Goal: Task Accomplishment & Management: Use online tool/utility

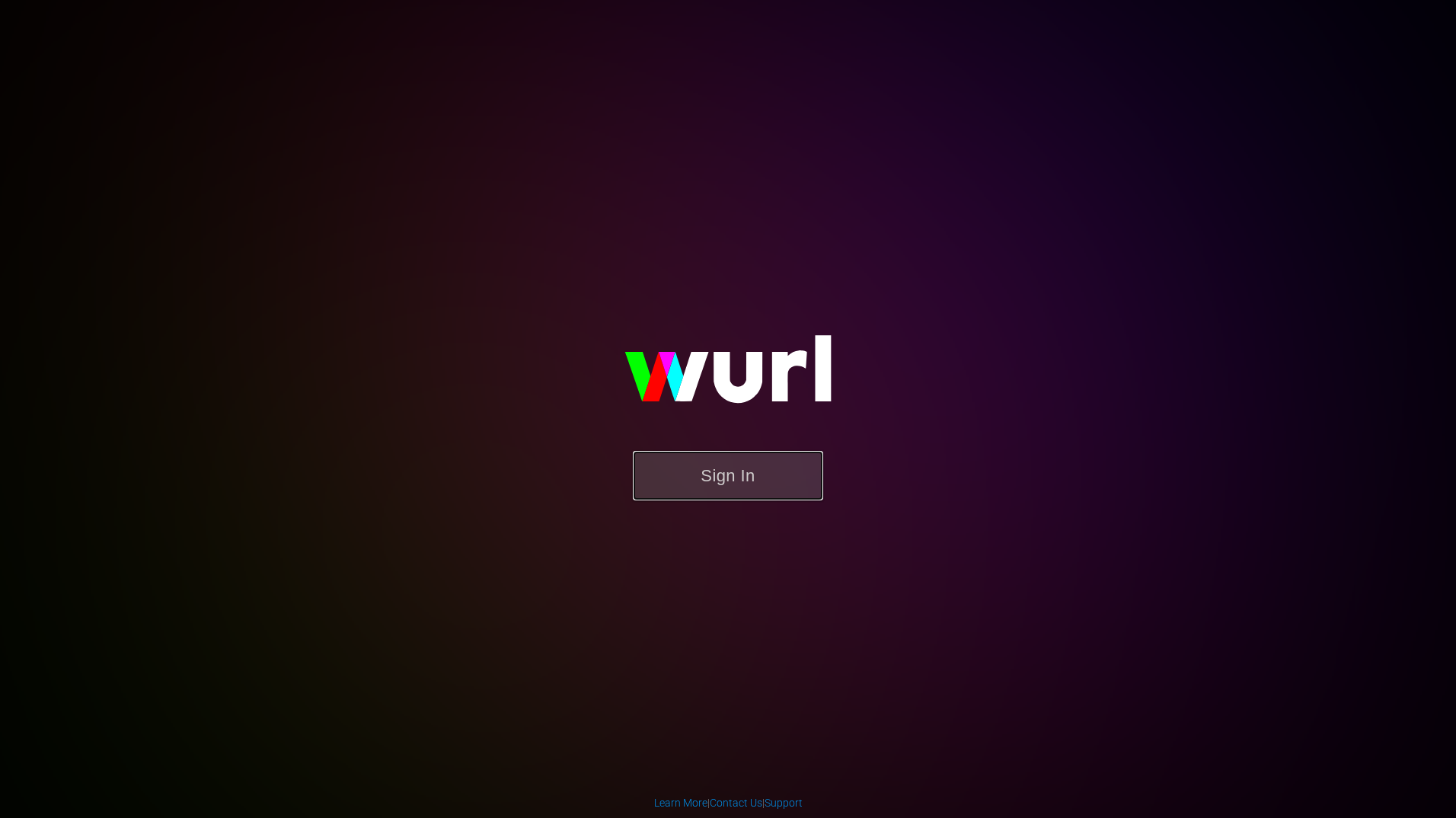
click at [750, 486] on button "Sign In" at bounding box center [728, 476] width 191 height 50
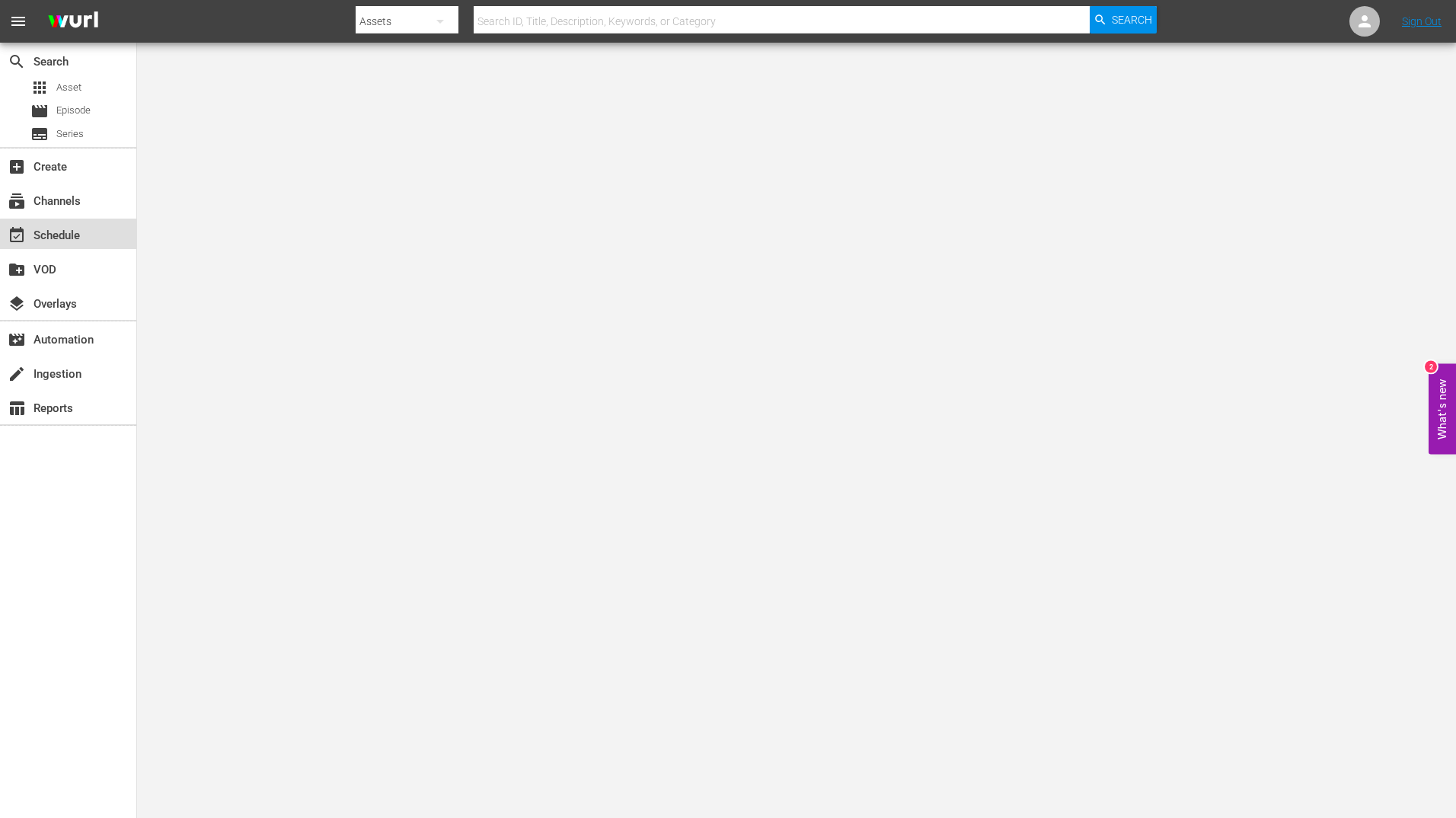
click at [96, 237] on div "event_available Schedule" at bounding box center [68, 234] width 136 height 31
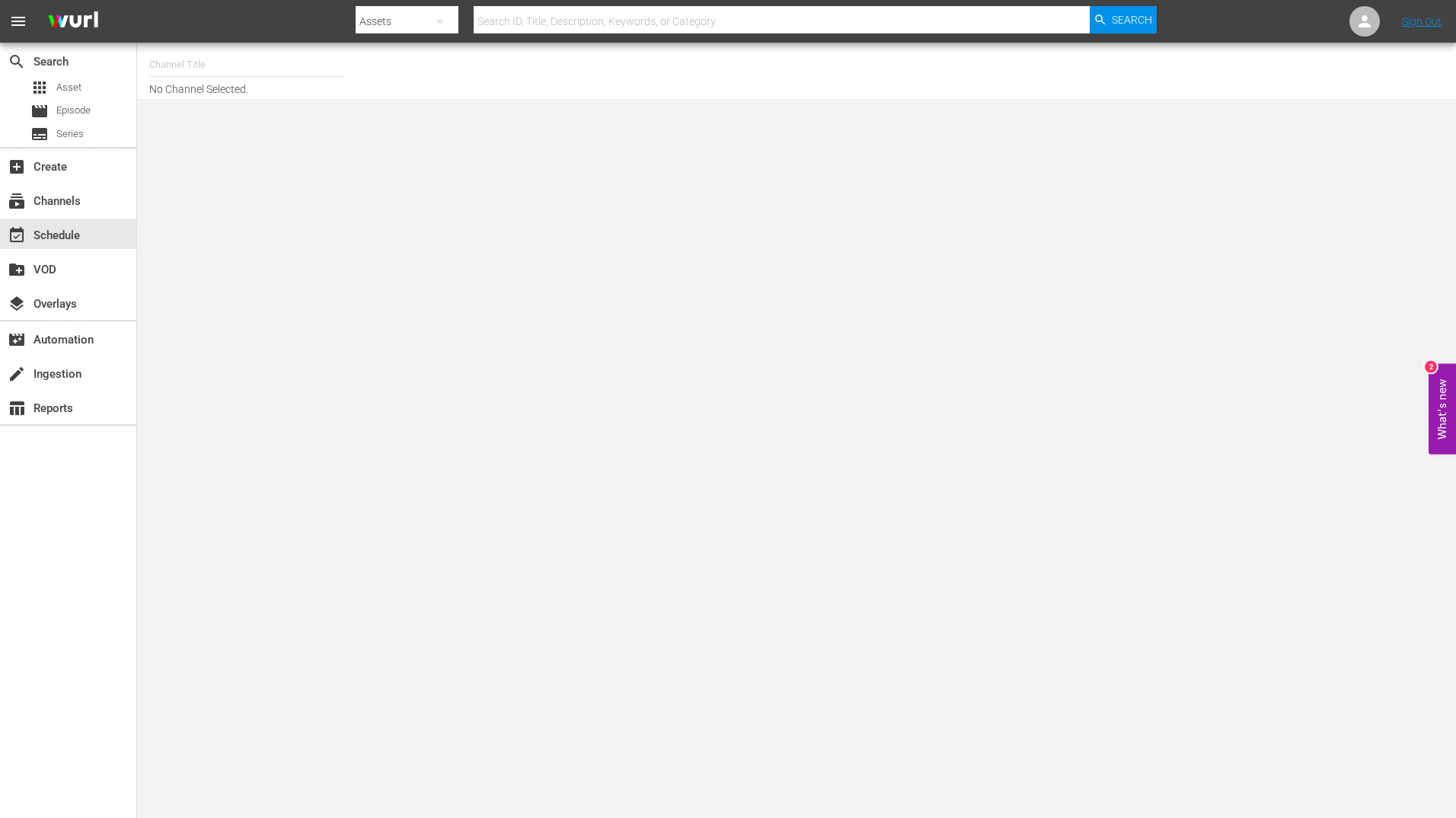
click at [196, 65] on input "text" at bounding box center [246, 65] width 195 height 36
click at [311, 97] on div "BBC Kids (1229 - bbc_bbckids_1)" at bounding box center [359, 107] width 395 height 36
type input "BBC Kids (1229 - bbc_bbckids_1)"
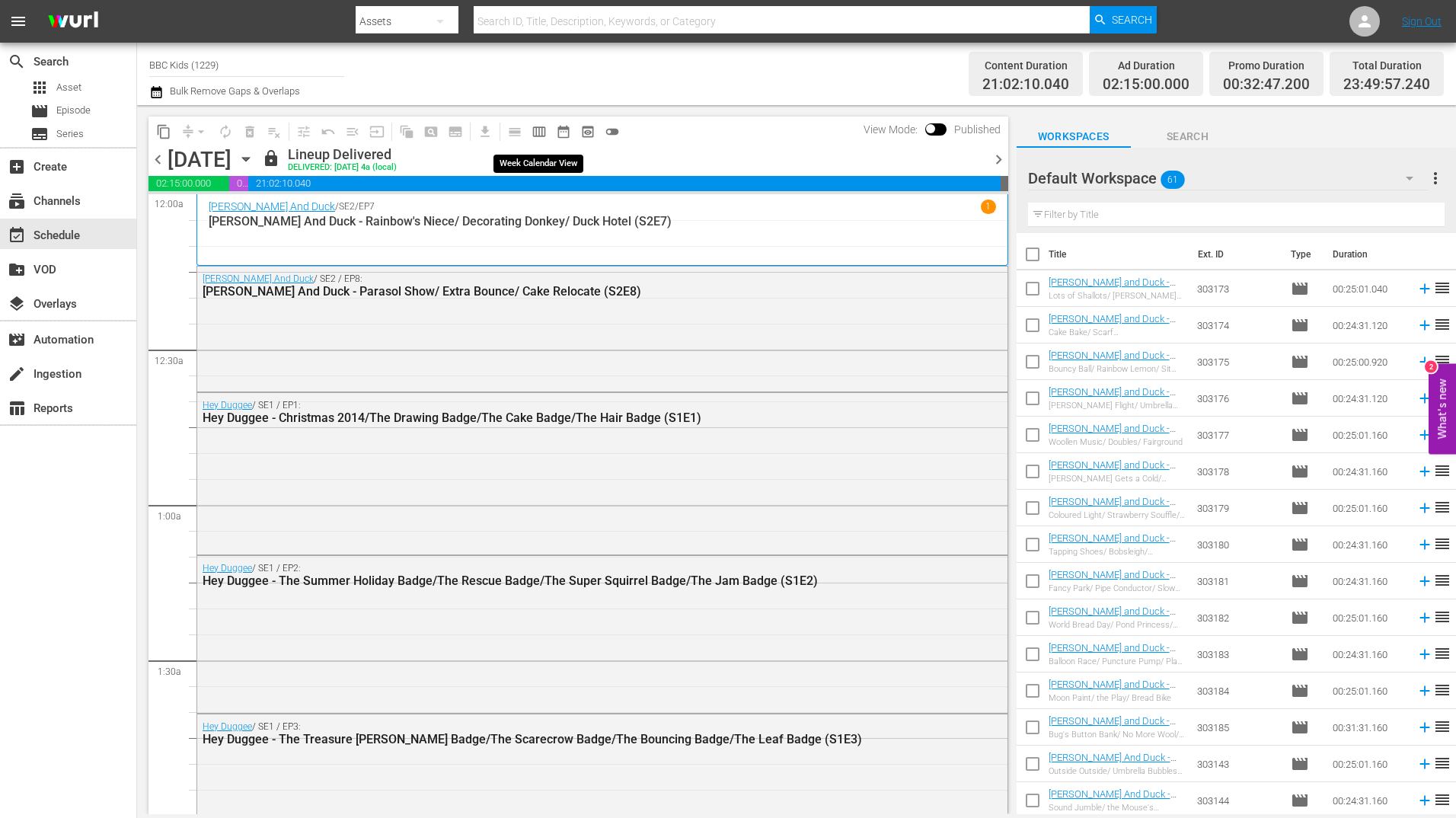
click at [539, 133] on span "calendar_view_week_outlined" at bounding box center [539, 132] width 15 height 15
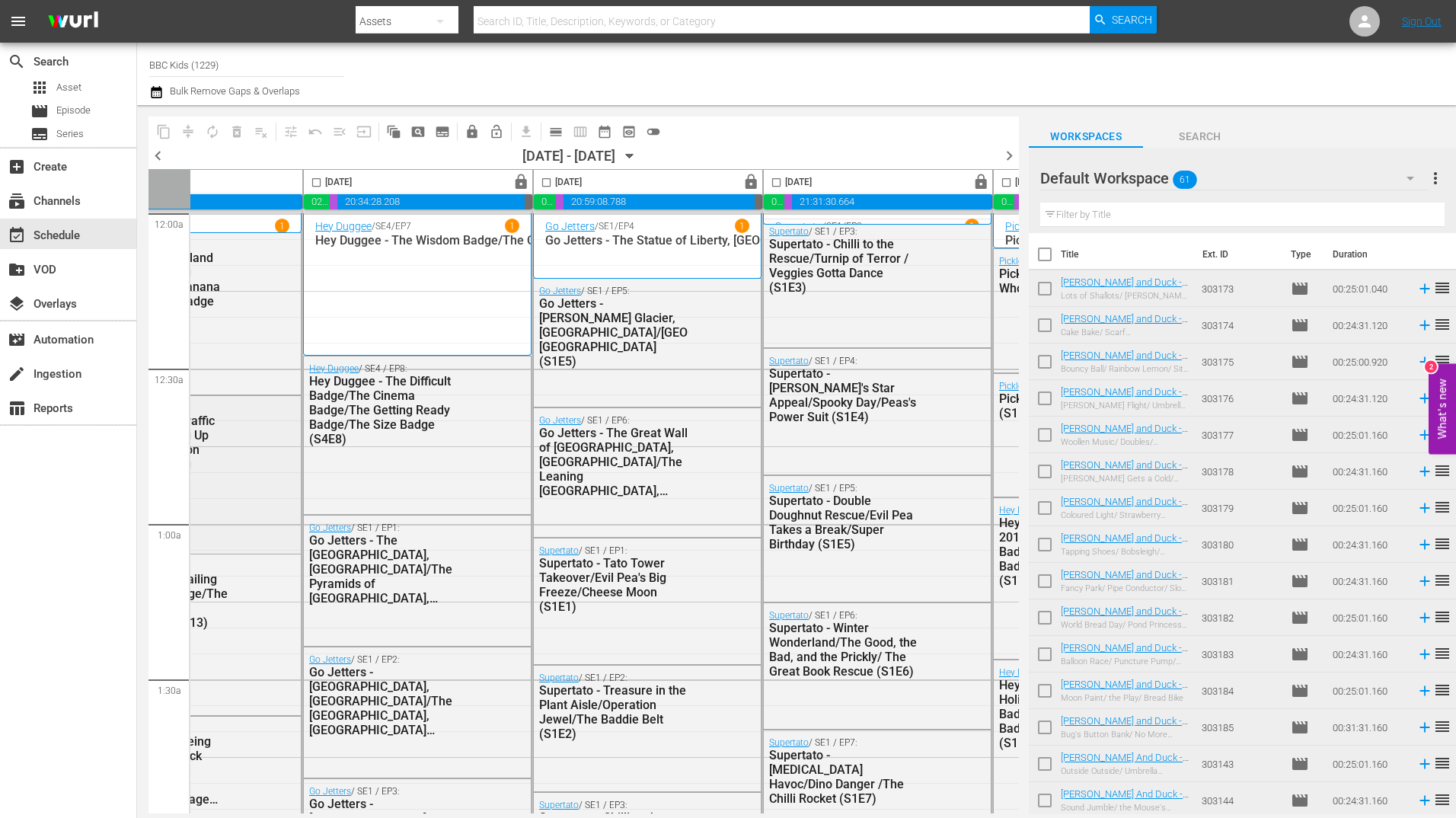
scroll to position [0, 788]
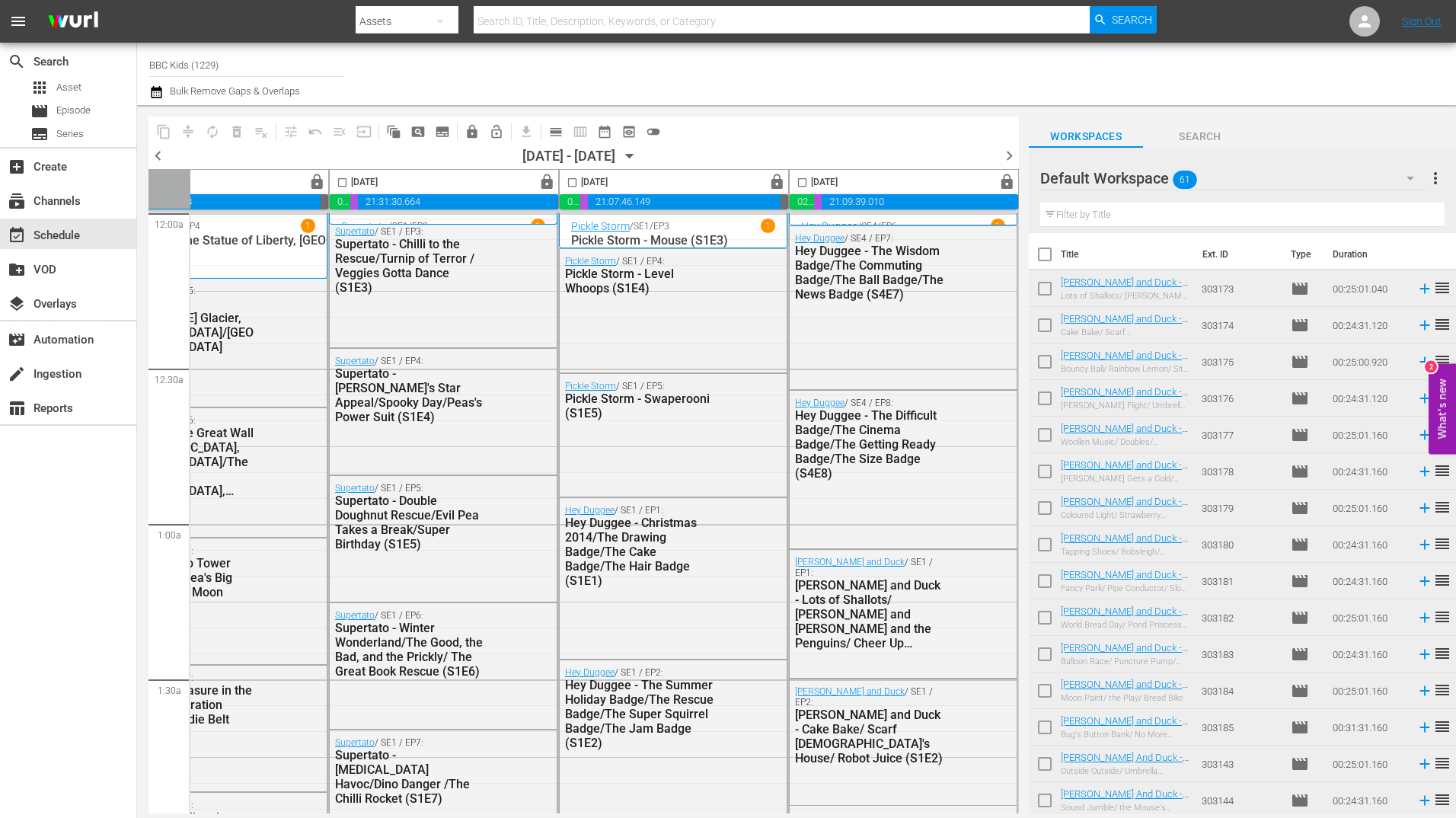
click at [1008, 160] on span "chevron_right" at bounding box center [1009, 155] width 19 height 19
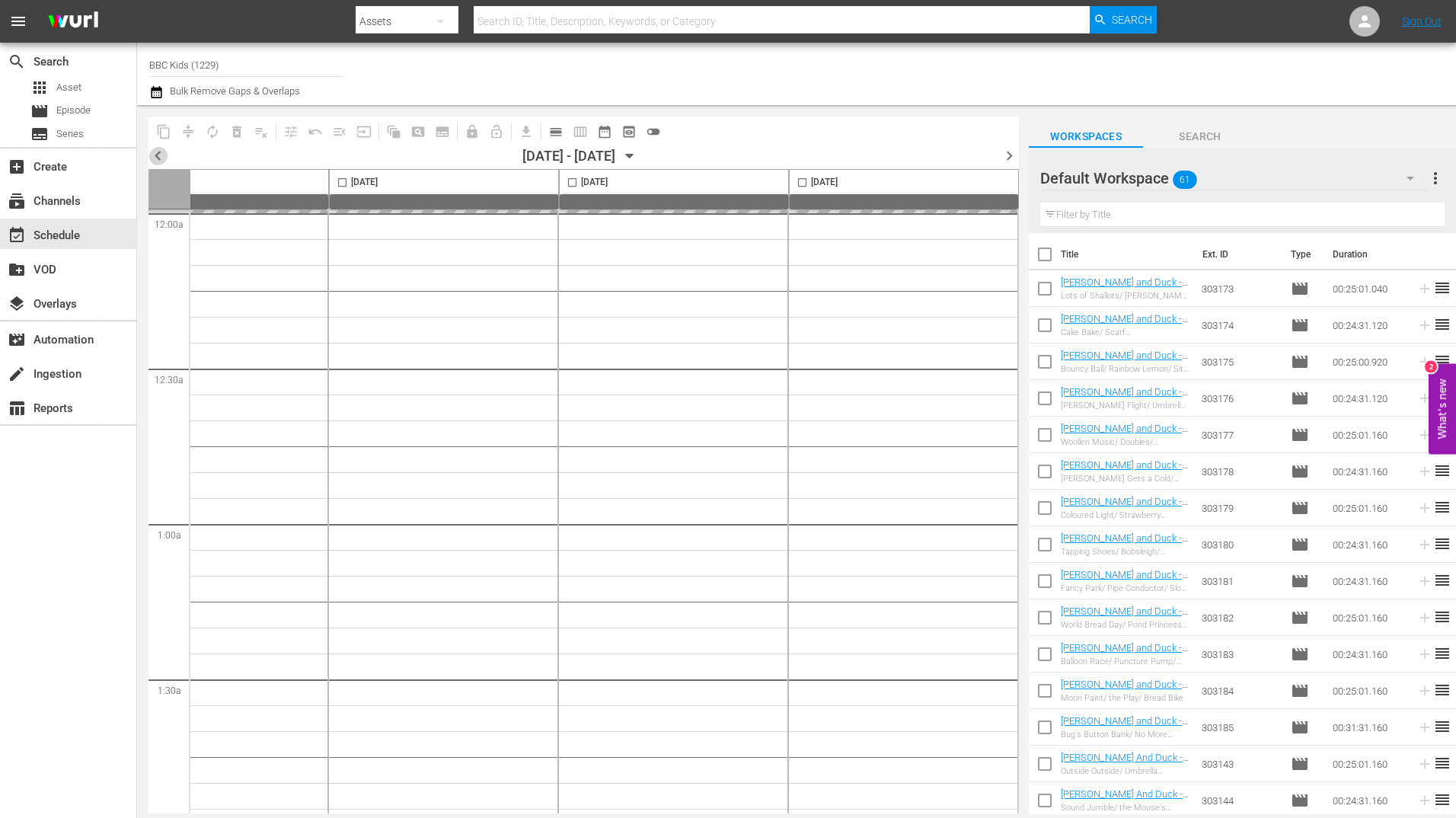
click at [158, 152] on span "chevron_left" at bounding box center [158, 155] width 19 height 19
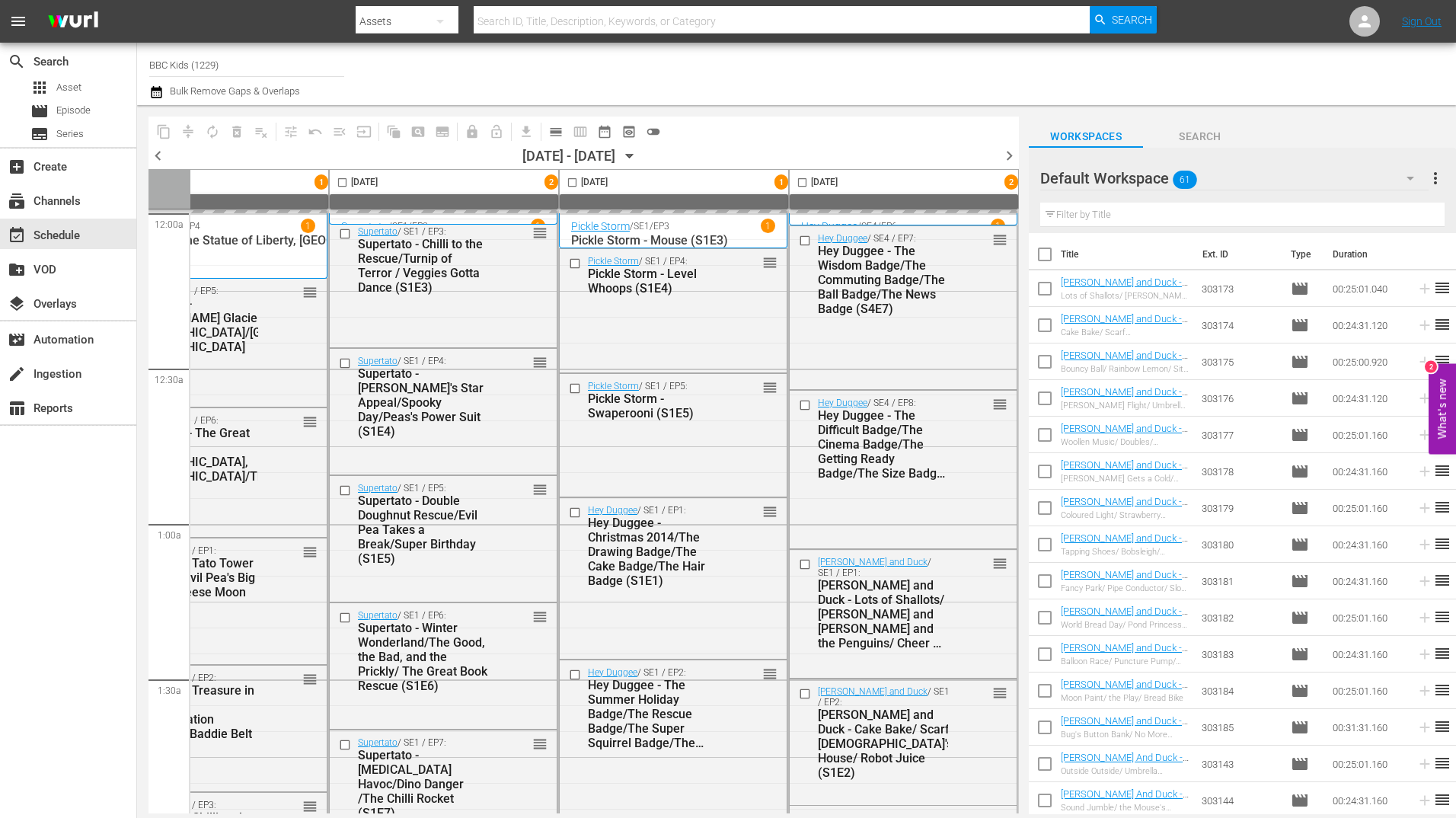
click at [1009, 155] on span "chevron_right" at bounding box center [1009, 155] width 19 height 19
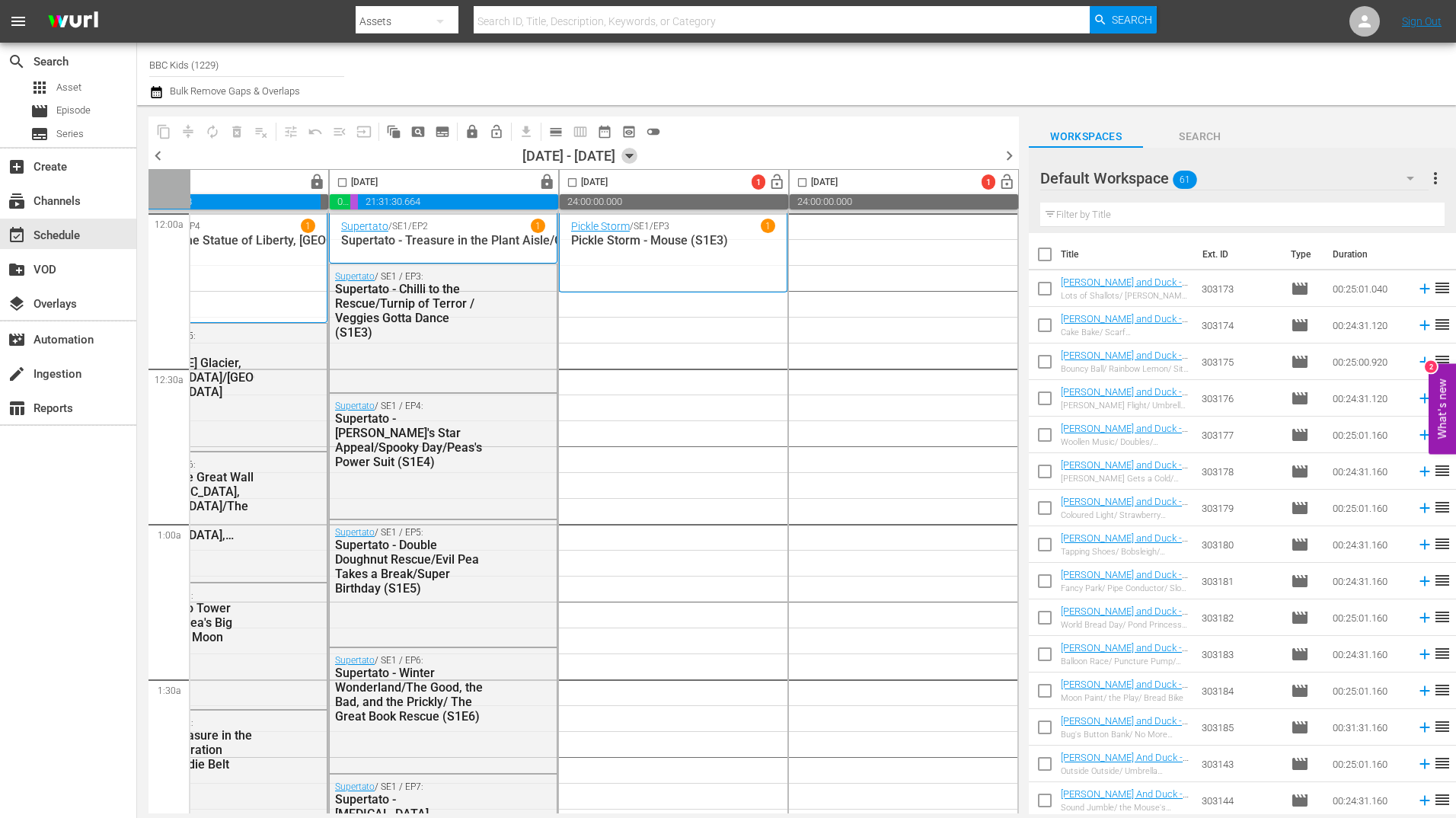
click at [638, 155] on icon "button" at bounding box center [630, 156] width 17 height 17
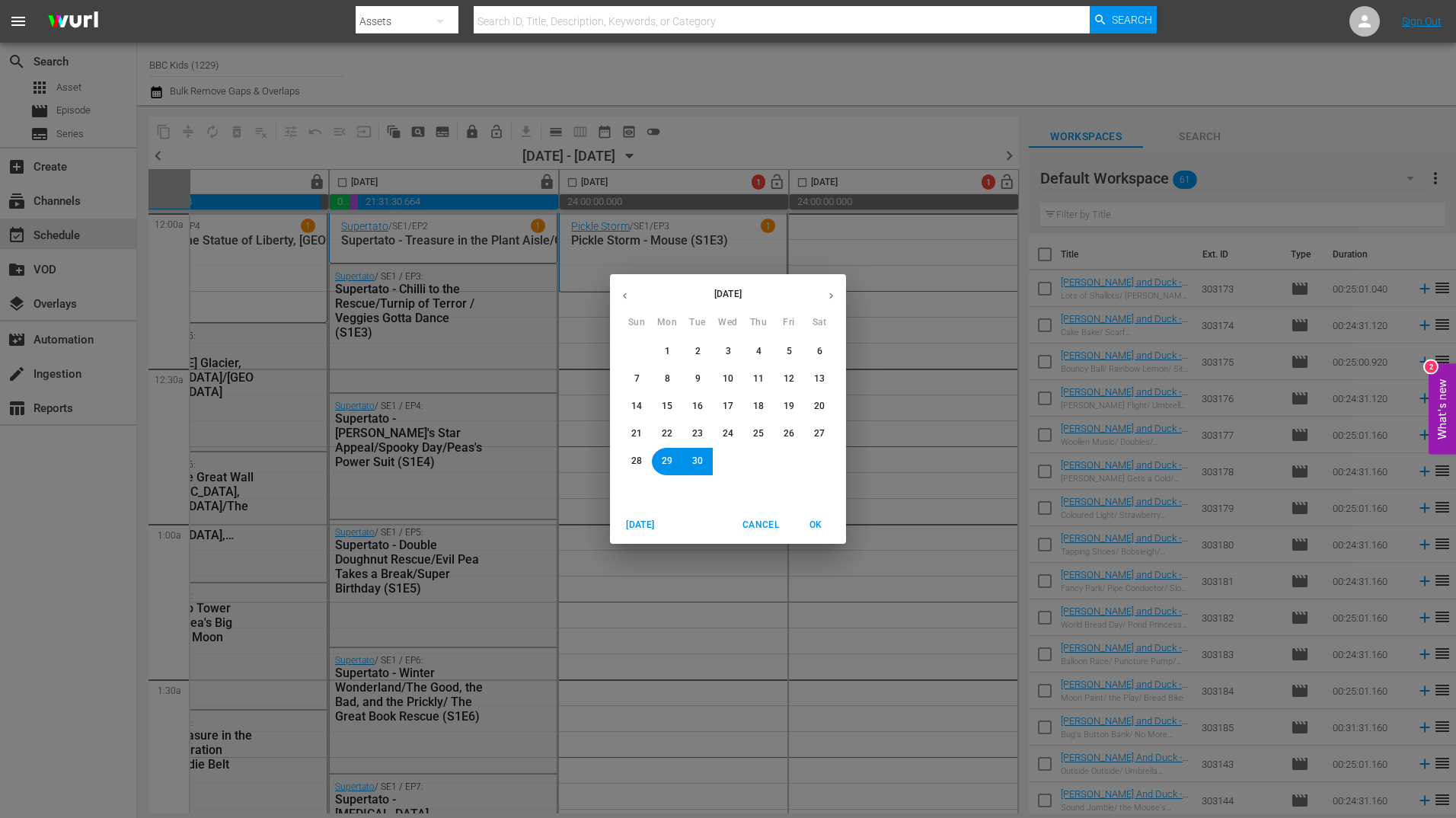
click at [630, 299] on icon "button" at bounding box center [625, 296] width 12 height 12
click at [824, 302] on button "button" at bounding box center [832, 296] width 30 height 30
click at [820, 431] on span "27" at bounding box center [819, 433] width 11 height 13
click at [819, 527] on span "OK" at bounding box center [816, 525] width 36 height 16
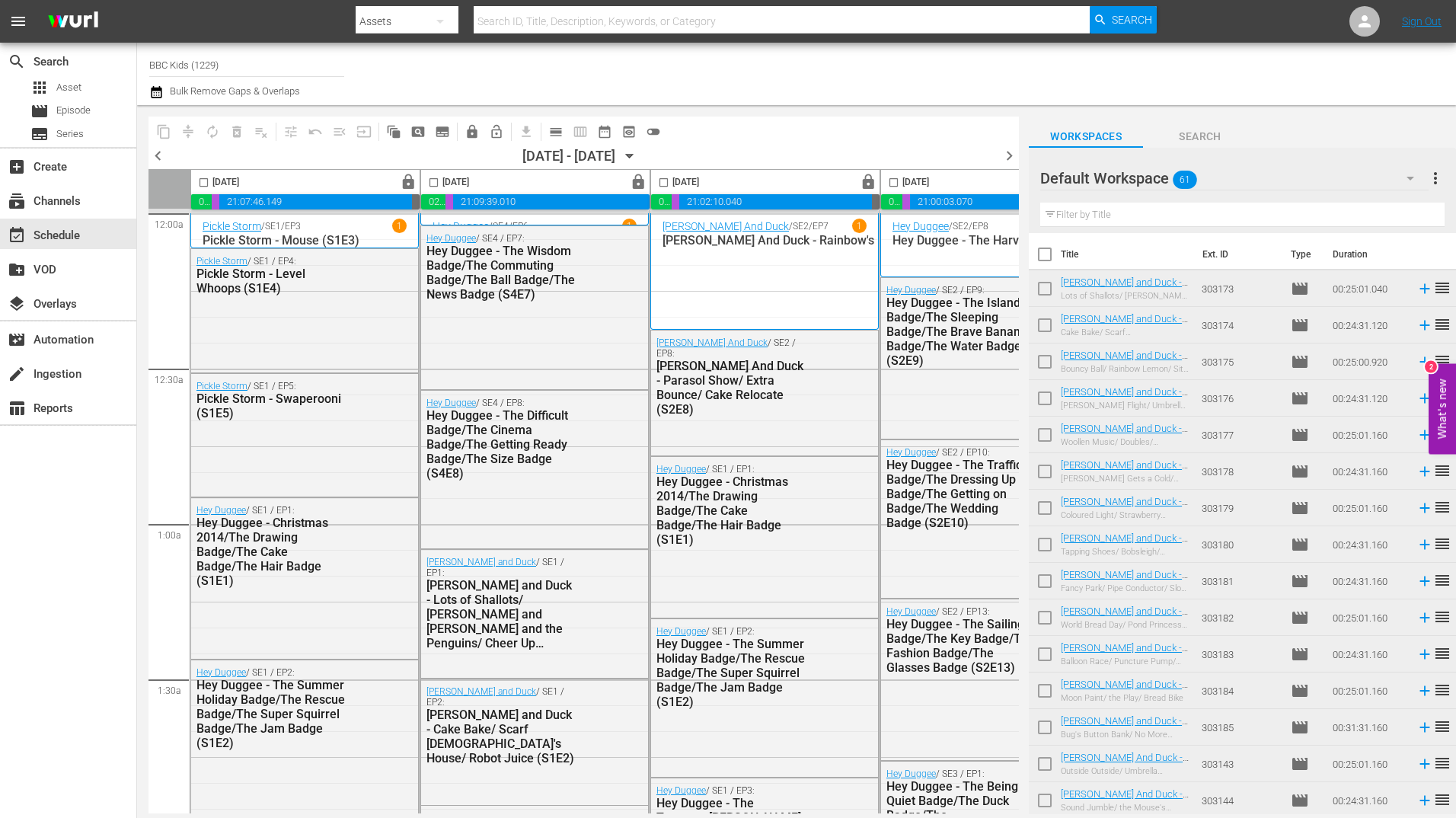
click at [198, 179] on input "checkbox" at bounding box center [203, 185] width 17 height 17
checkbox input "true"
click at [436, 183] on input "checkbox" at bounding box center [434, 185] width 17 height 17
checkbox input "true"
click at [659, 182] on input "checkbox" at bounding box center [663, 185] width 17 height 17
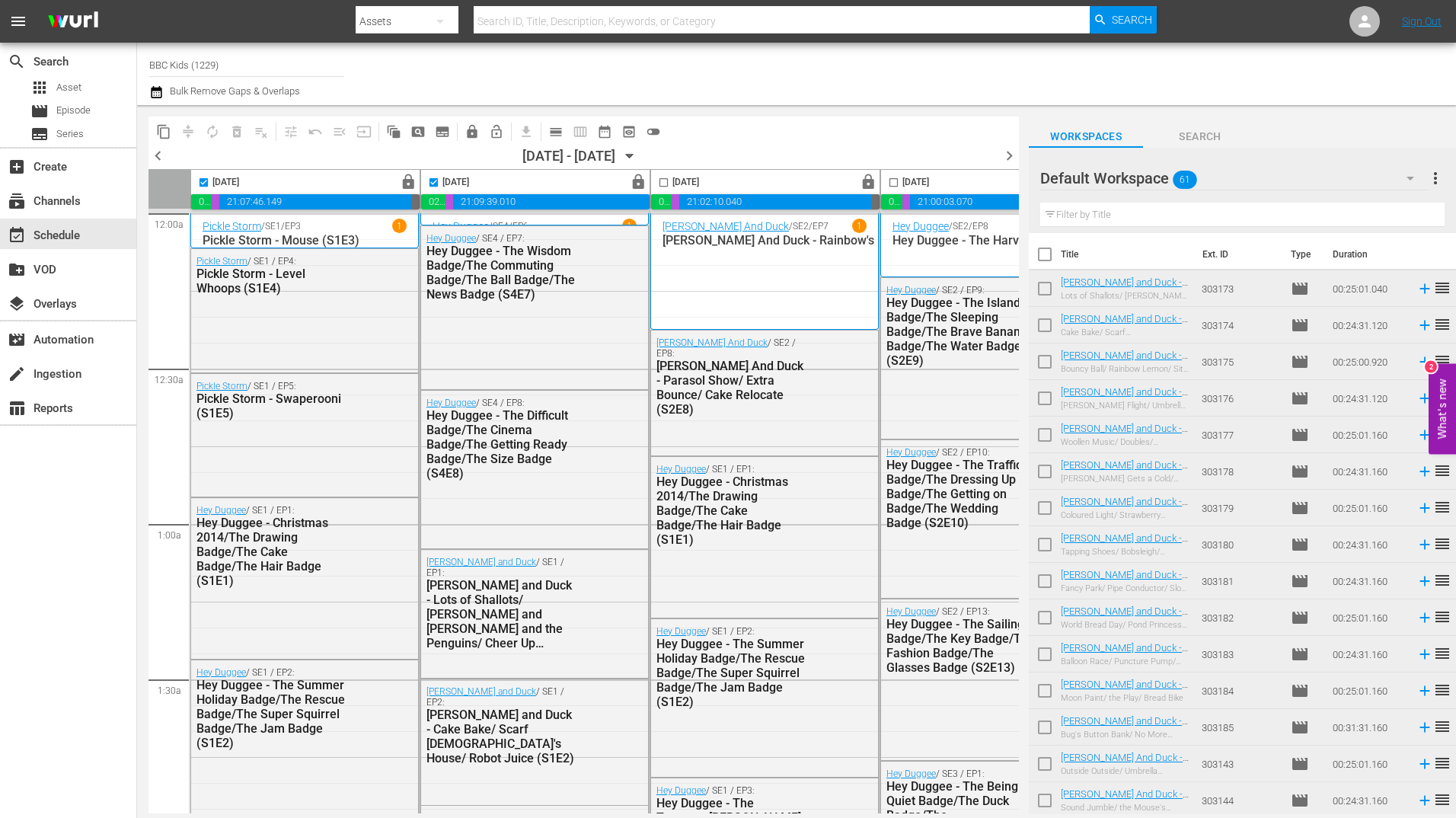
checkbox input "true"
click at [890, 180] on input "checkbox" at bounding box center [893, 185] width 17 height 17
checkbox input "true"
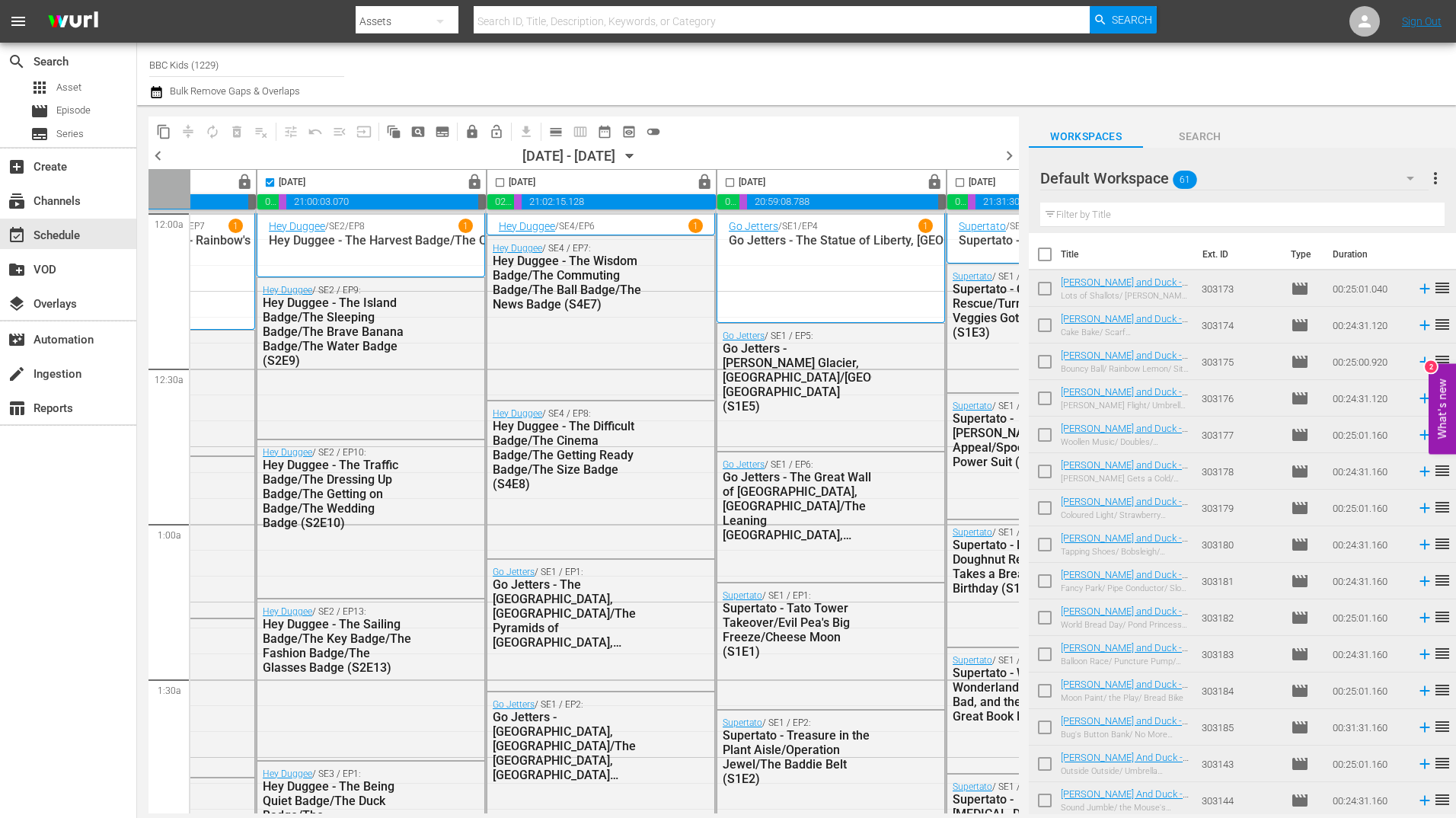
scroll to position [0, 627]
click at [494, 182] on input "checkbox" at bounding box center [497, 185] width 17 height 17
checkbox input "true"
click at [725, 182] on input "checkbox" at bounding box center [726, 185] width 17 height 17
checkbox input "true"
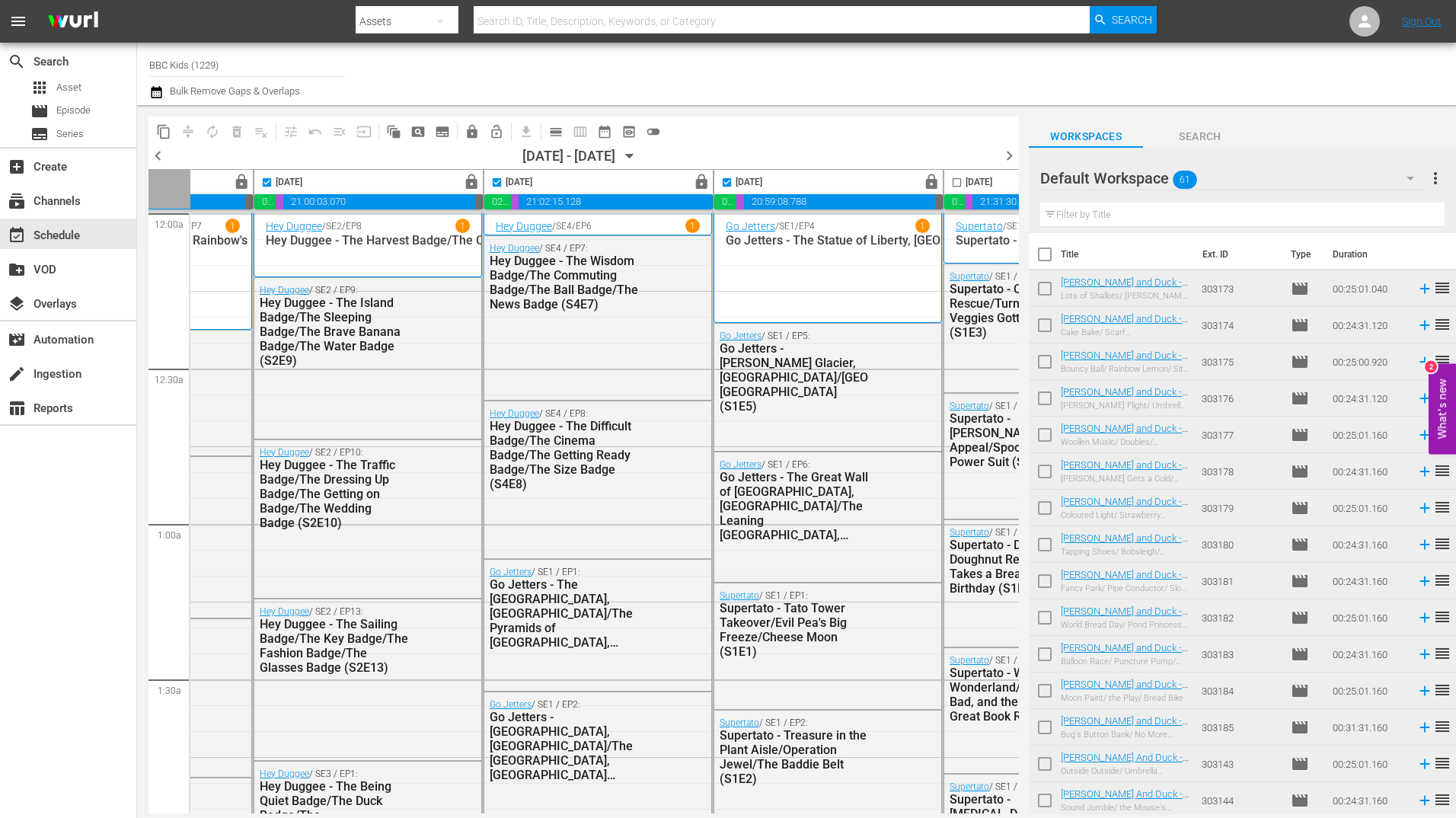
scroll to position [0, 788]
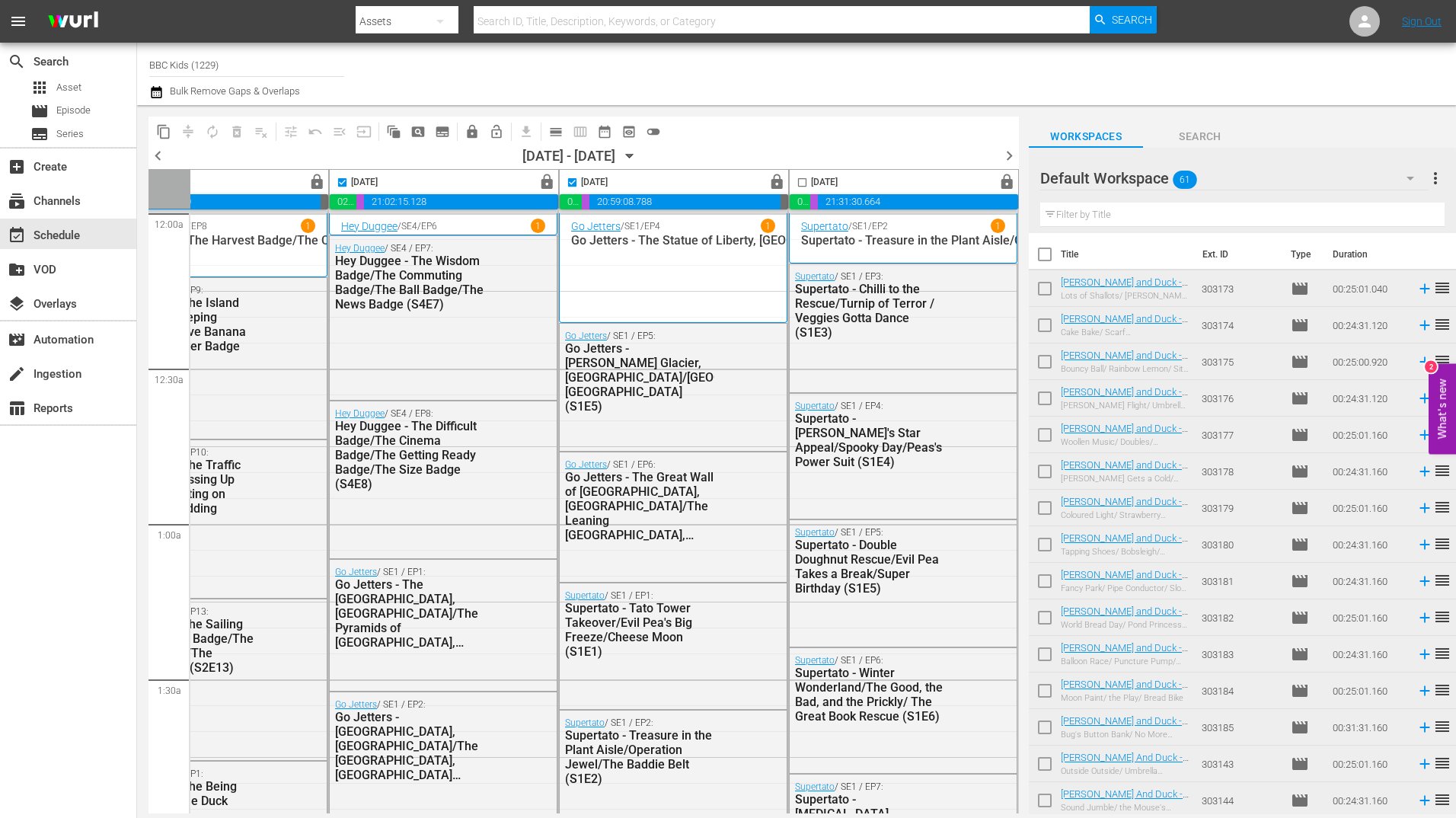
click at [798, 183] on input "checkbox" at bounding box center [802, 185] width 17 height 17
checkbox input "true"
click at [167, 133] on span "content_copy" at bounding box center [163, 132] width 15 height 15
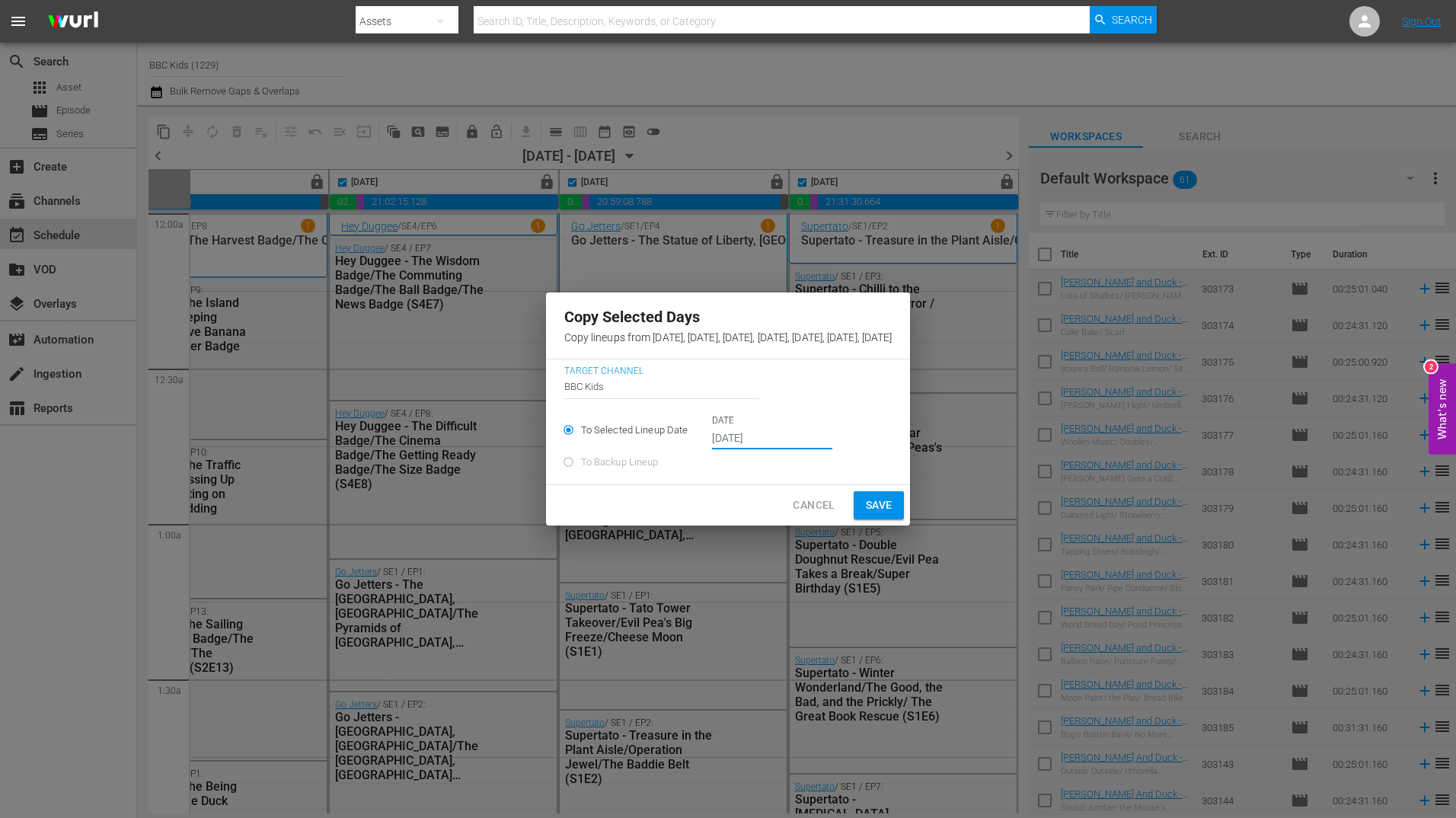
click at [712, 442] on input "[DATE]" at bounding box center [772, 438] width 120 height 23
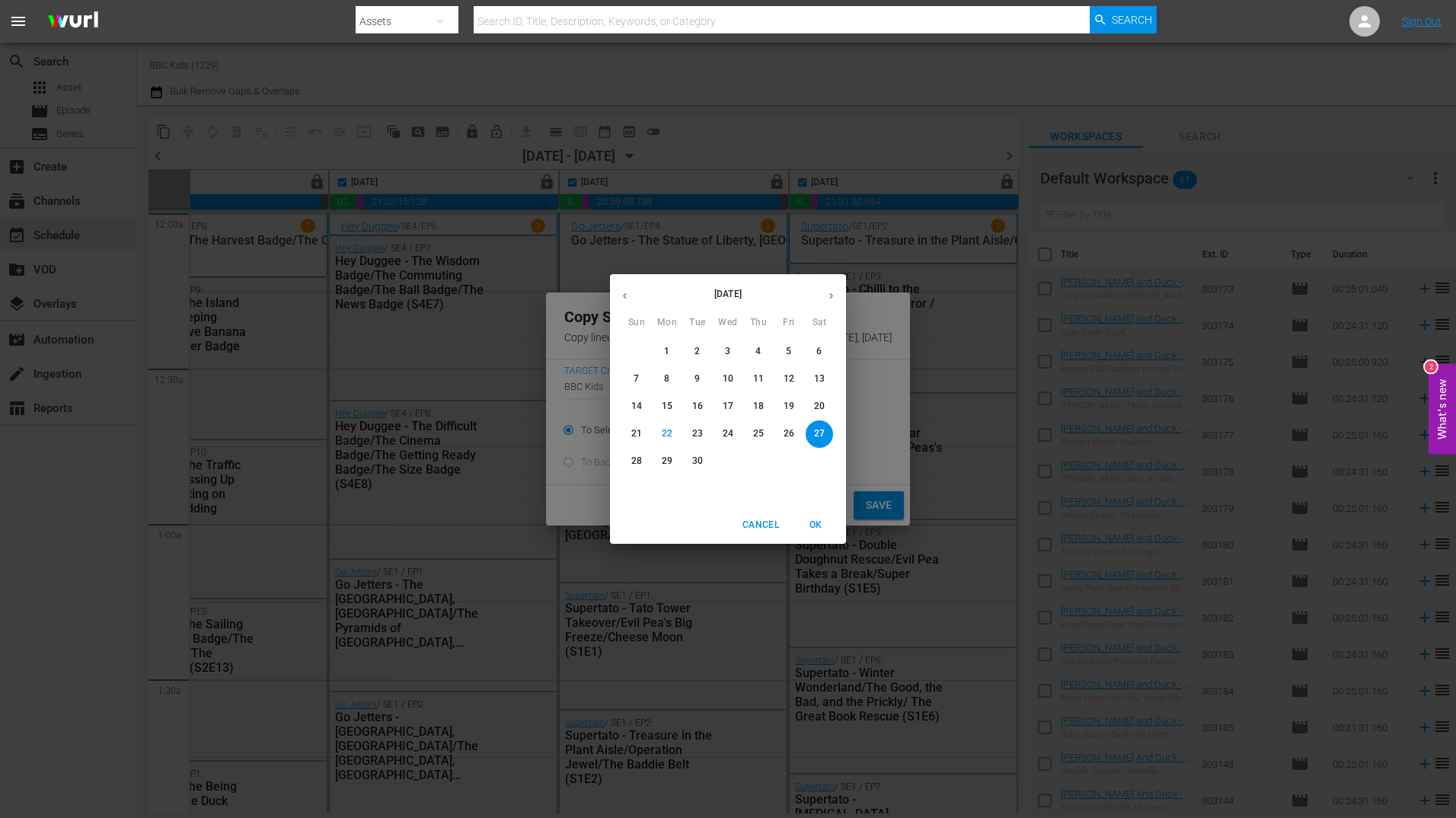
click at [828, 291] on icon "button" at bounding box center [832, 296] width 12 height 12
click at [821, 352] on p "4" at bounding box center [819, 351] width 5 height 13
type input "[DATE]"
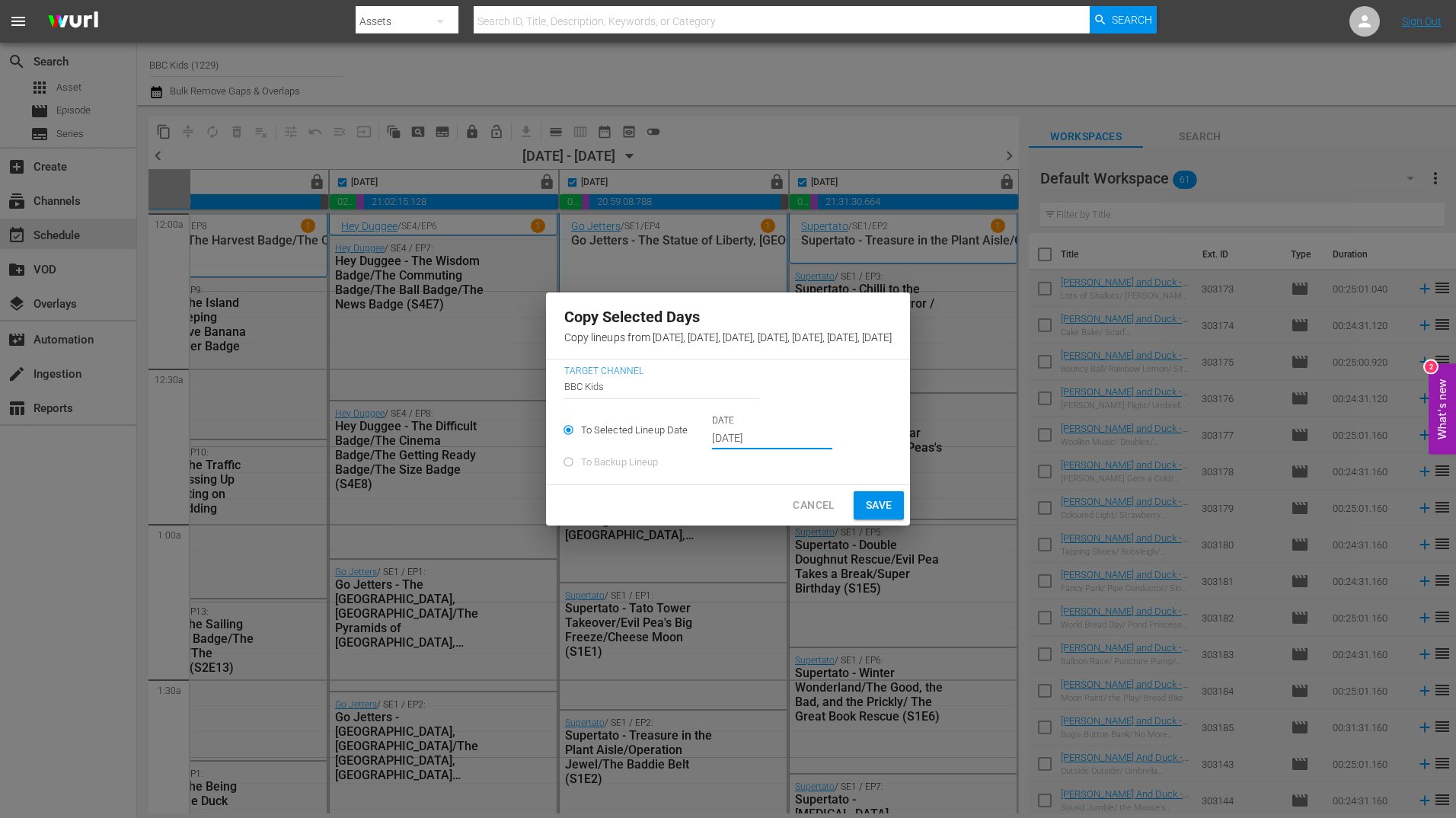
click at [905, 513] on button "Save" at bounding box center [880, 505] width 51 height 28
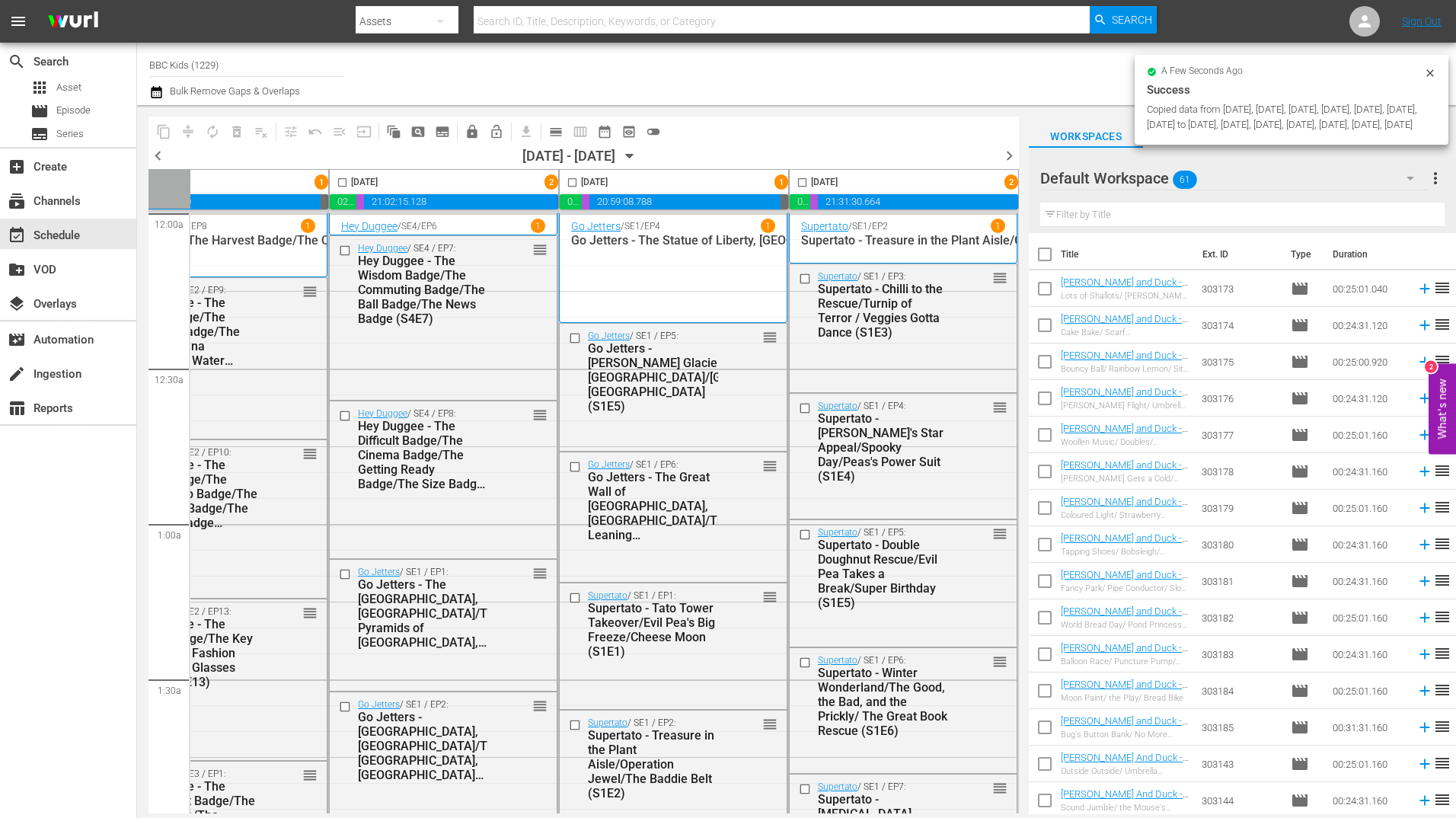
checkbox input "false"
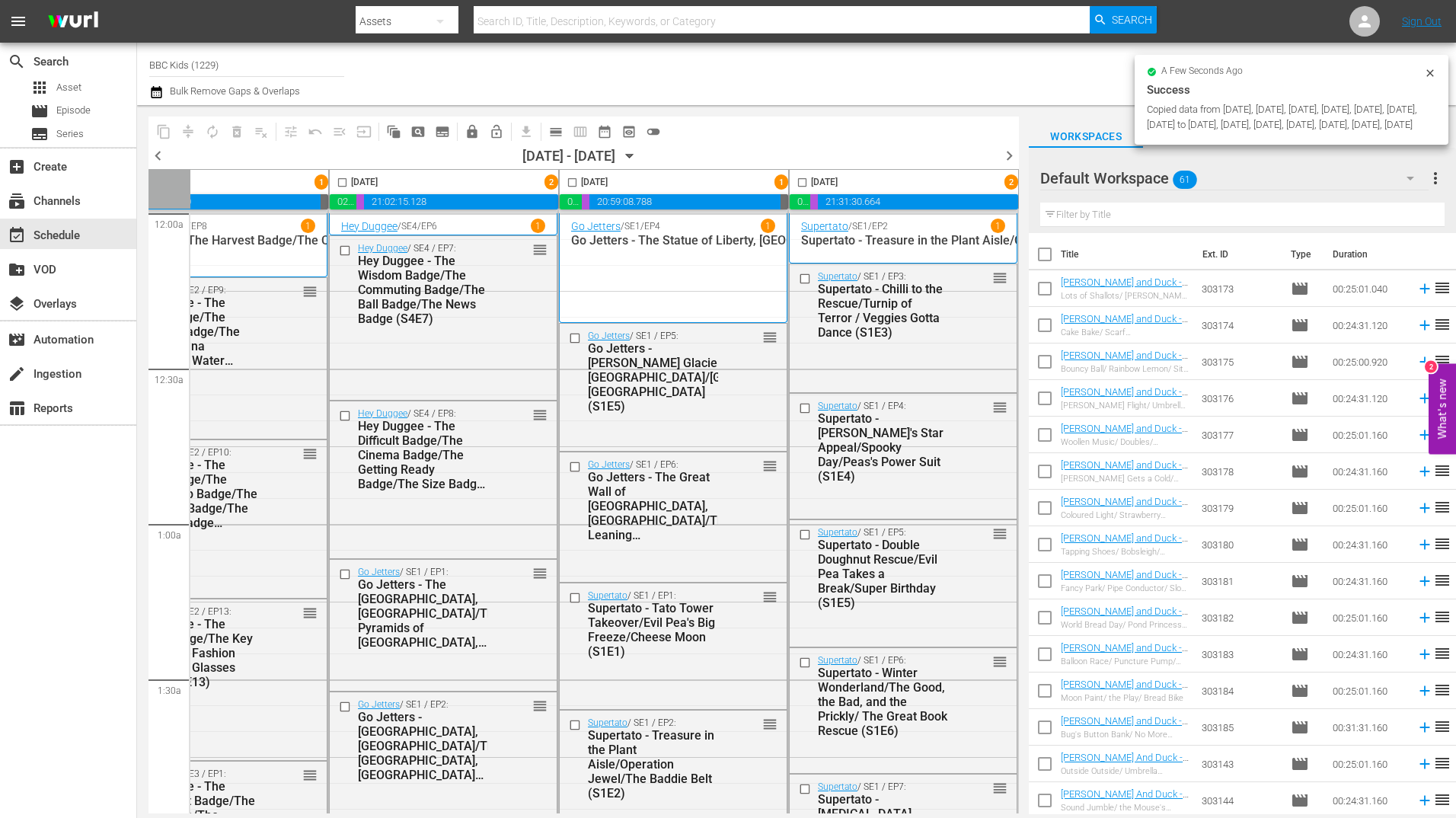
checkbox input "false"
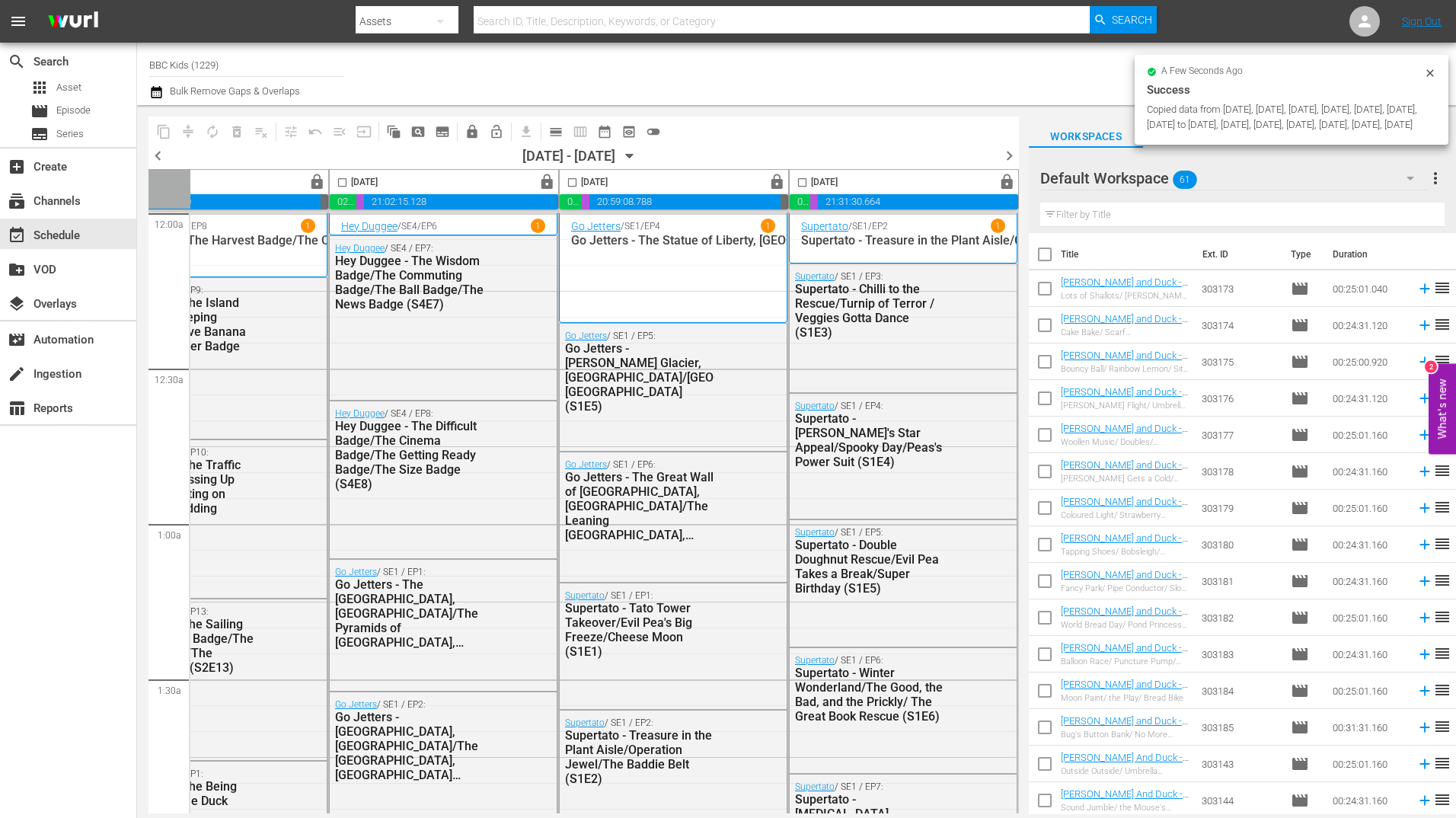
click at [638, 160] on icon "button" at bounding box center [630, 156] width 17 height 17
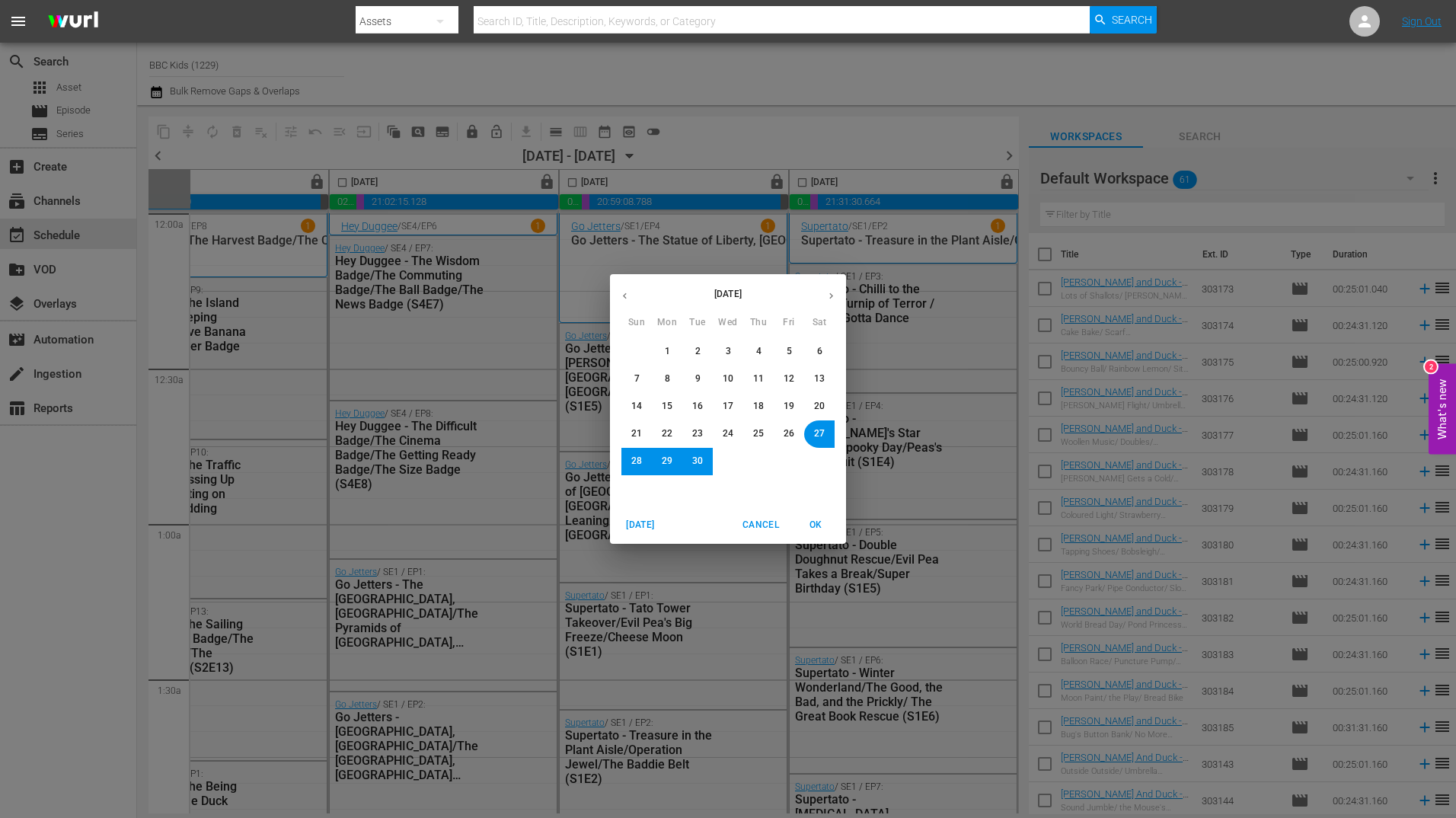
click at [826, 298] on icon "button" at bounding box center [832, 296] width 12 height 12
click at [832, 294] on icon "button" at bounding box center [832, 296] width 12 height 12
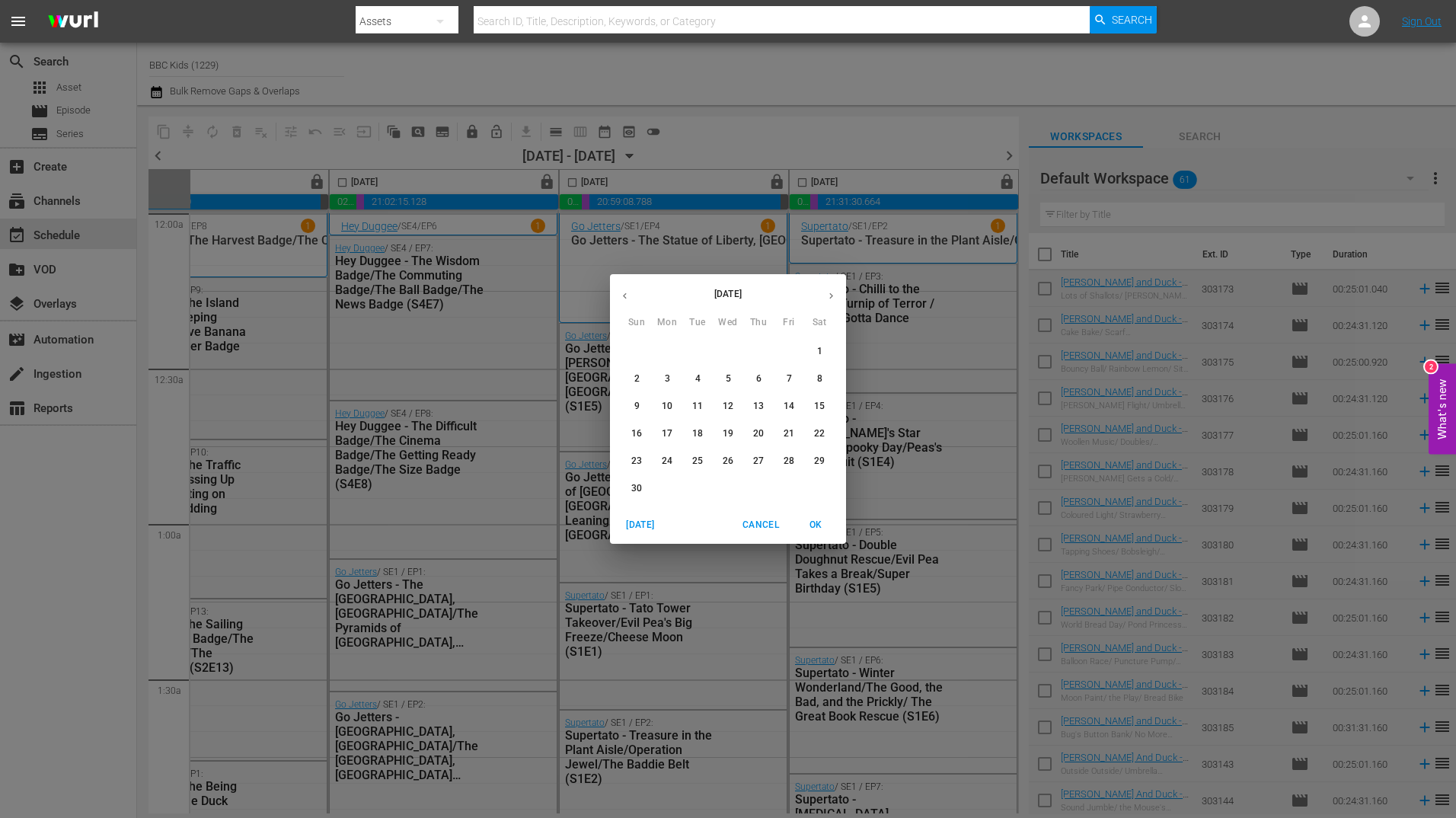
click at [816, 355] on span "1" at bounding box center [819, 351] width 9 height 13
click at [624, 295] on icon "button" at bounding box center [624, 296] width 4 height 6
click at [818, 353] on span "4" at bounding box center [820, 351] width 5 height 13
click at [813, 533] on button "OK" at bounding box center [815, 525] width 49 height 25
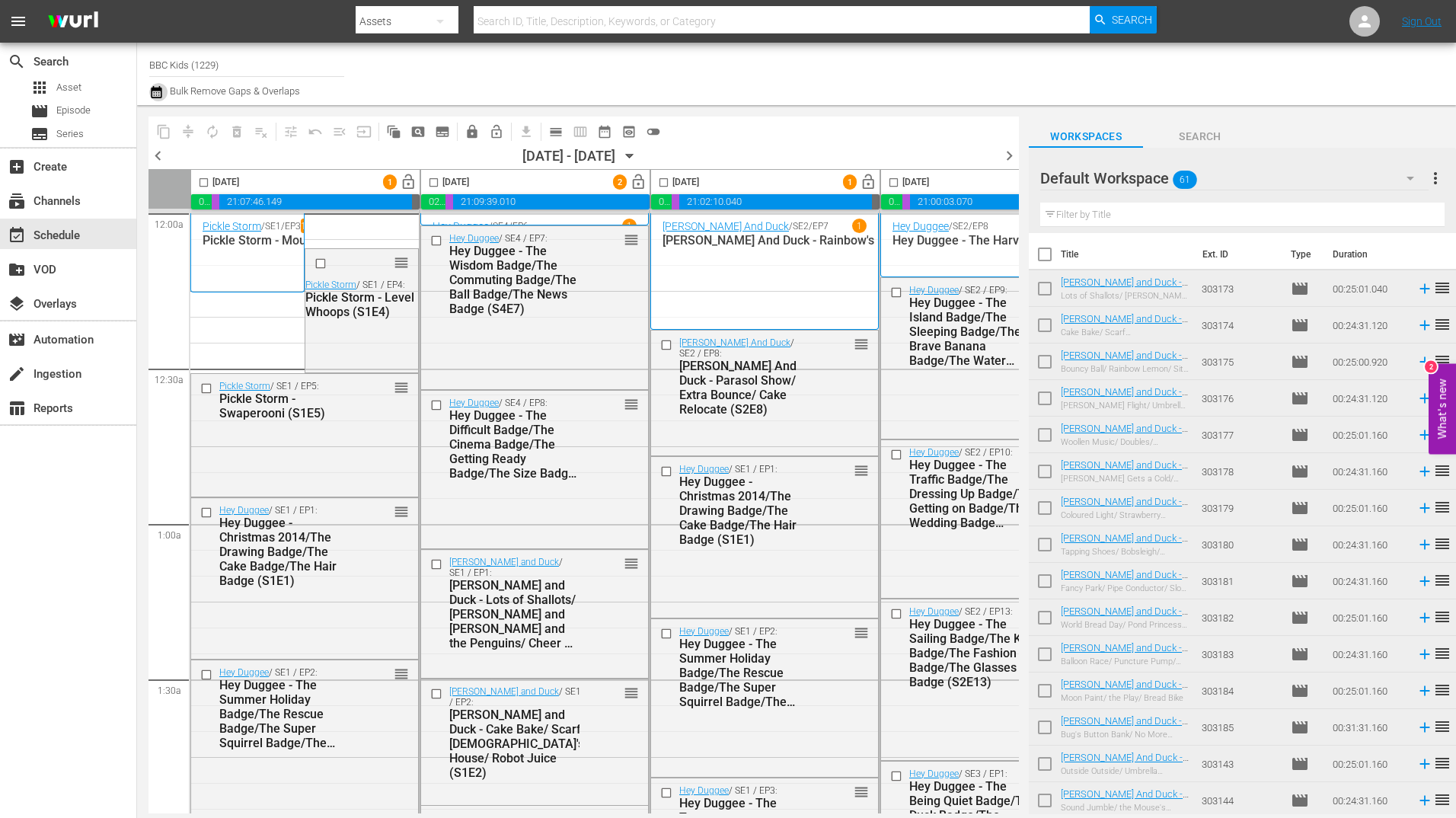
click at [157, 98] on icon "button" at bounding box center [156, 92] width 11 height 12
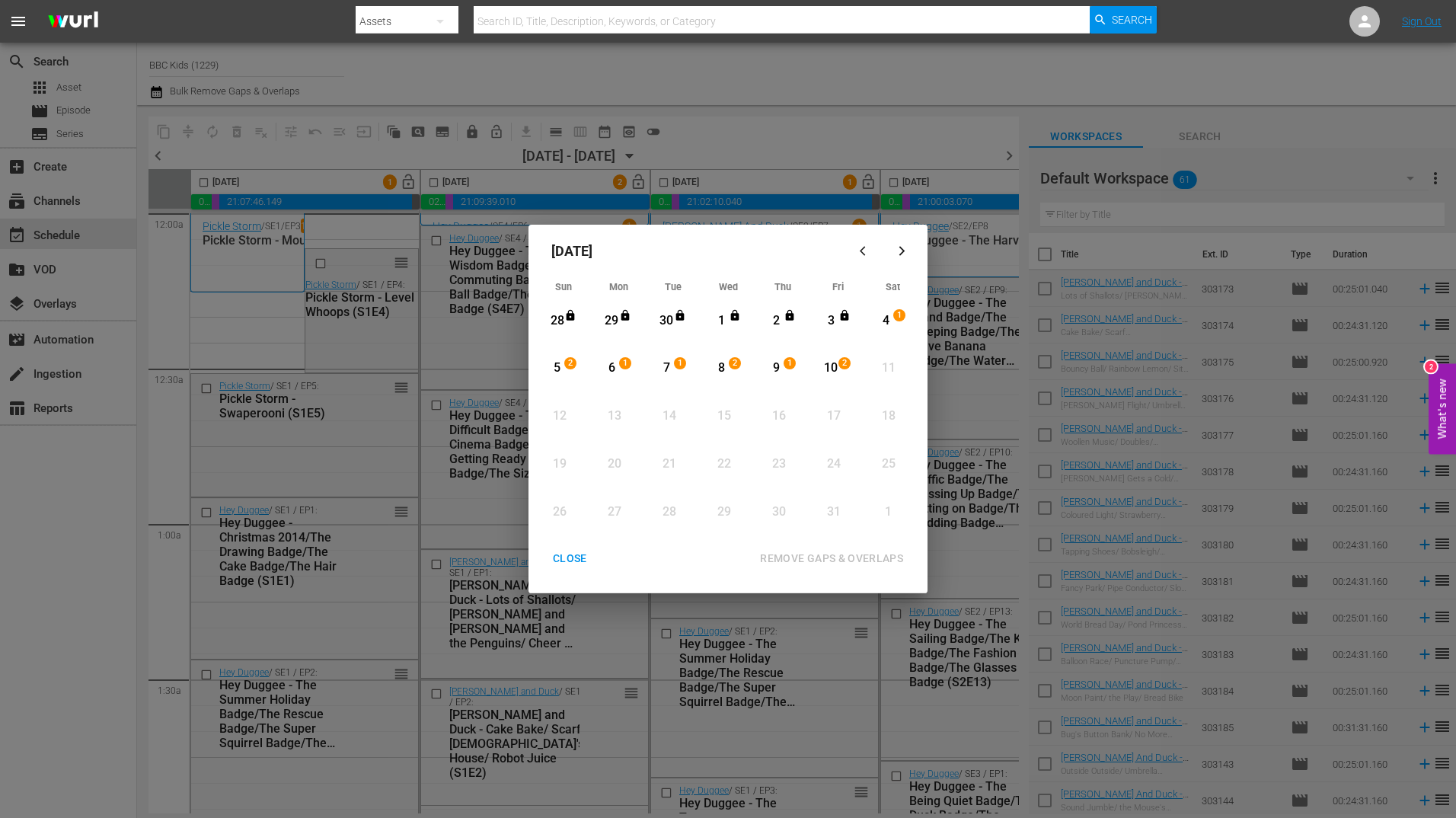
click at [882, 314] on div "4" at bounding box center [886, 321] width 19 height 17
click at [840, 365] on span "2" at bounding box center [844, 363] width 11 height 12
click at [827, 559] on div "REMOVE GAPS & OVERLAPS" at bounding box center [832, 558] width 167 height 19
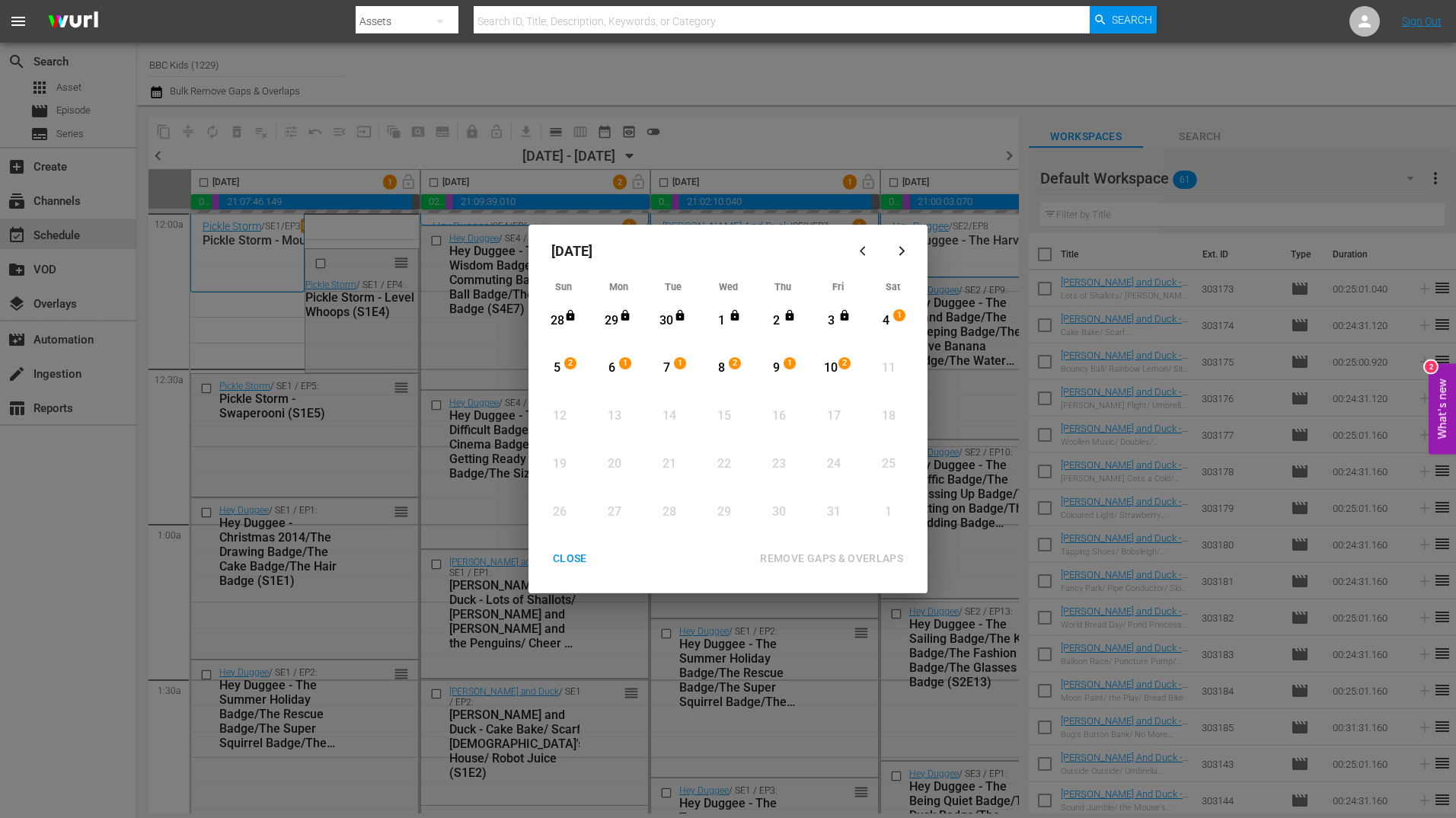
click at [587, 549] on div "CLOSE" at bounding box center [570, 558] width 59 height 19
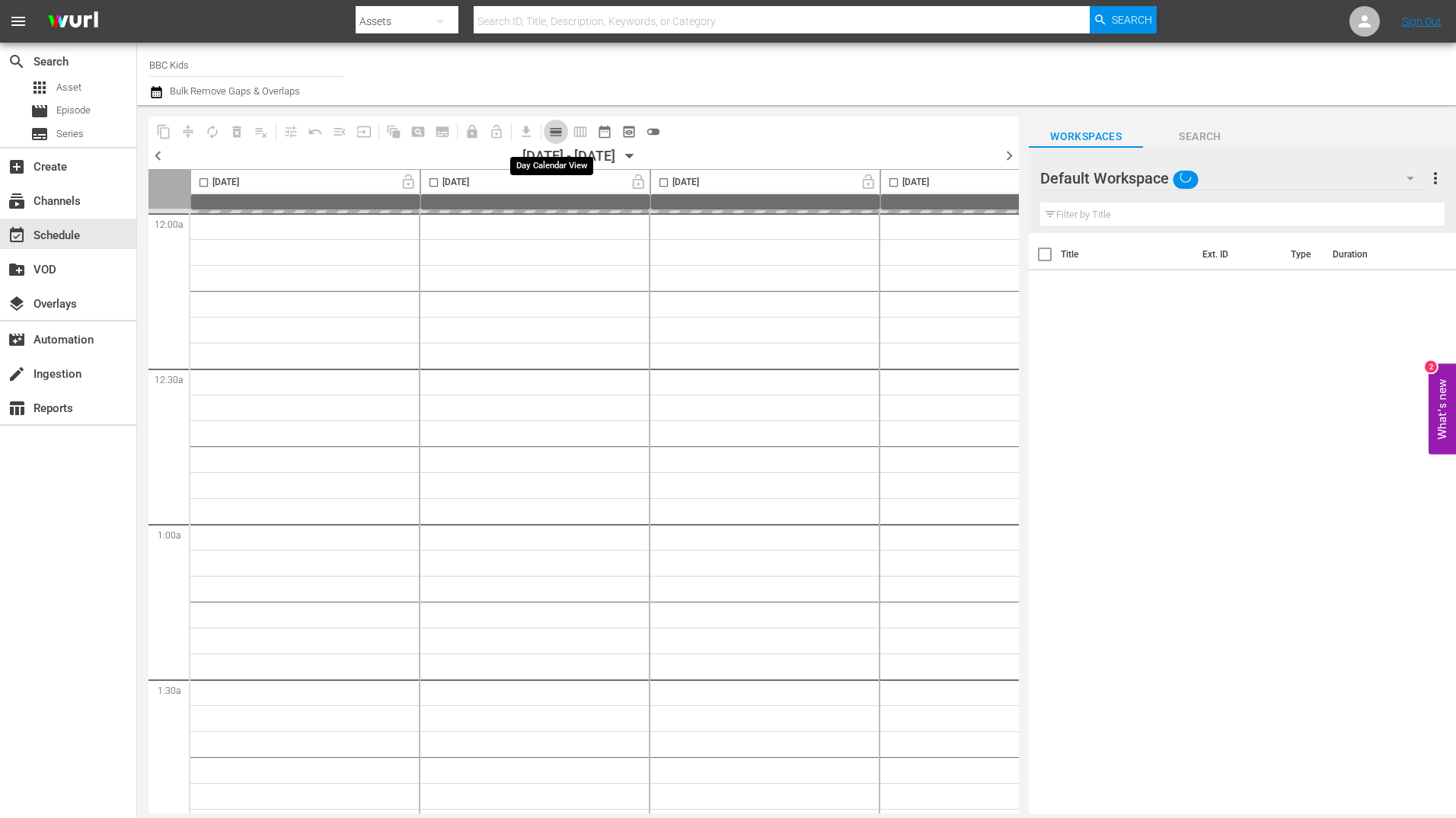
click at [557, 136] on span "calendar_view_day_outlined" at bounding box center [556, 132] width 15 height 15
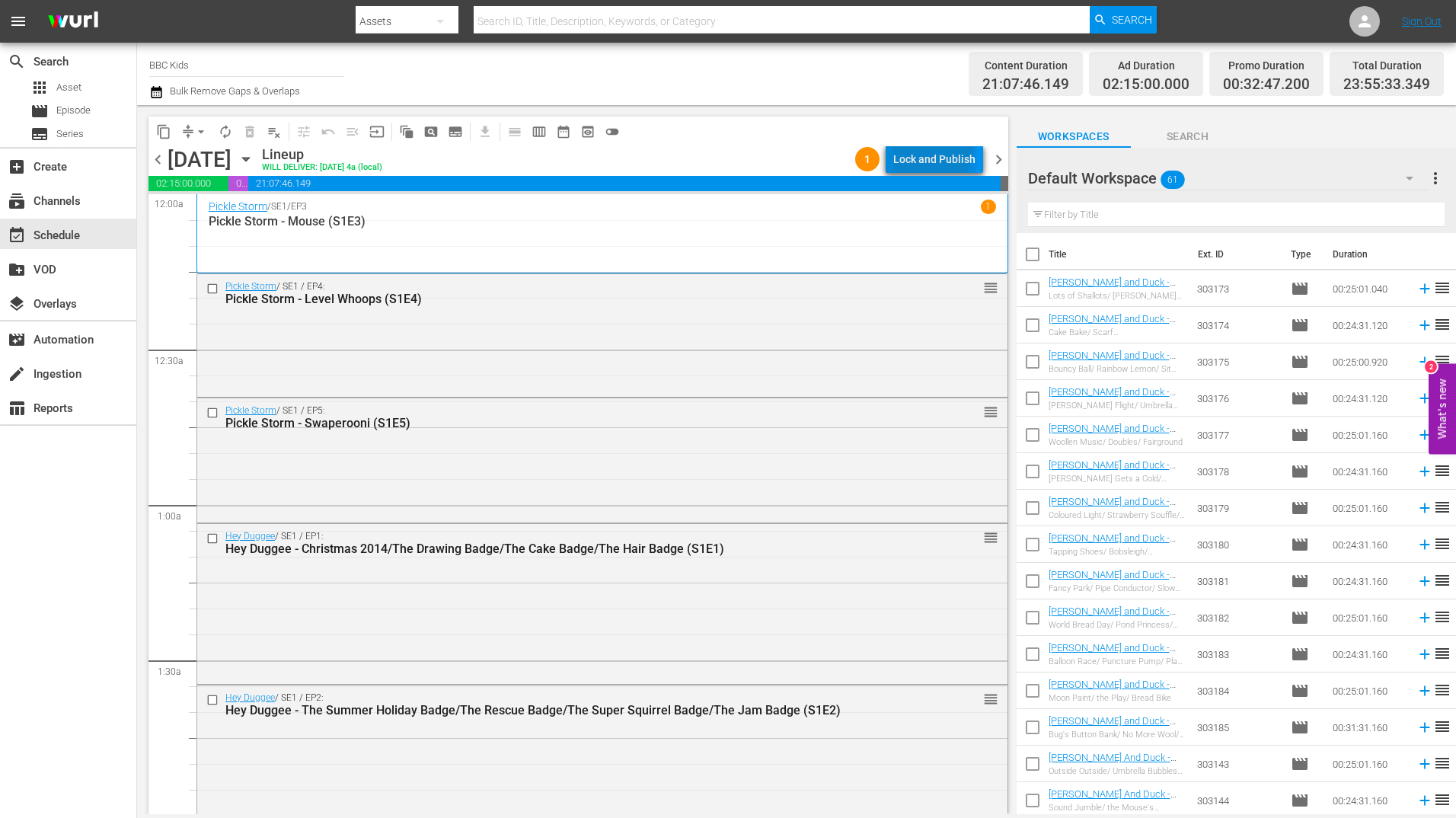
click at [934, 148] on div "Lock and Publish" at bounding box center [934, 158] width 82 height 27
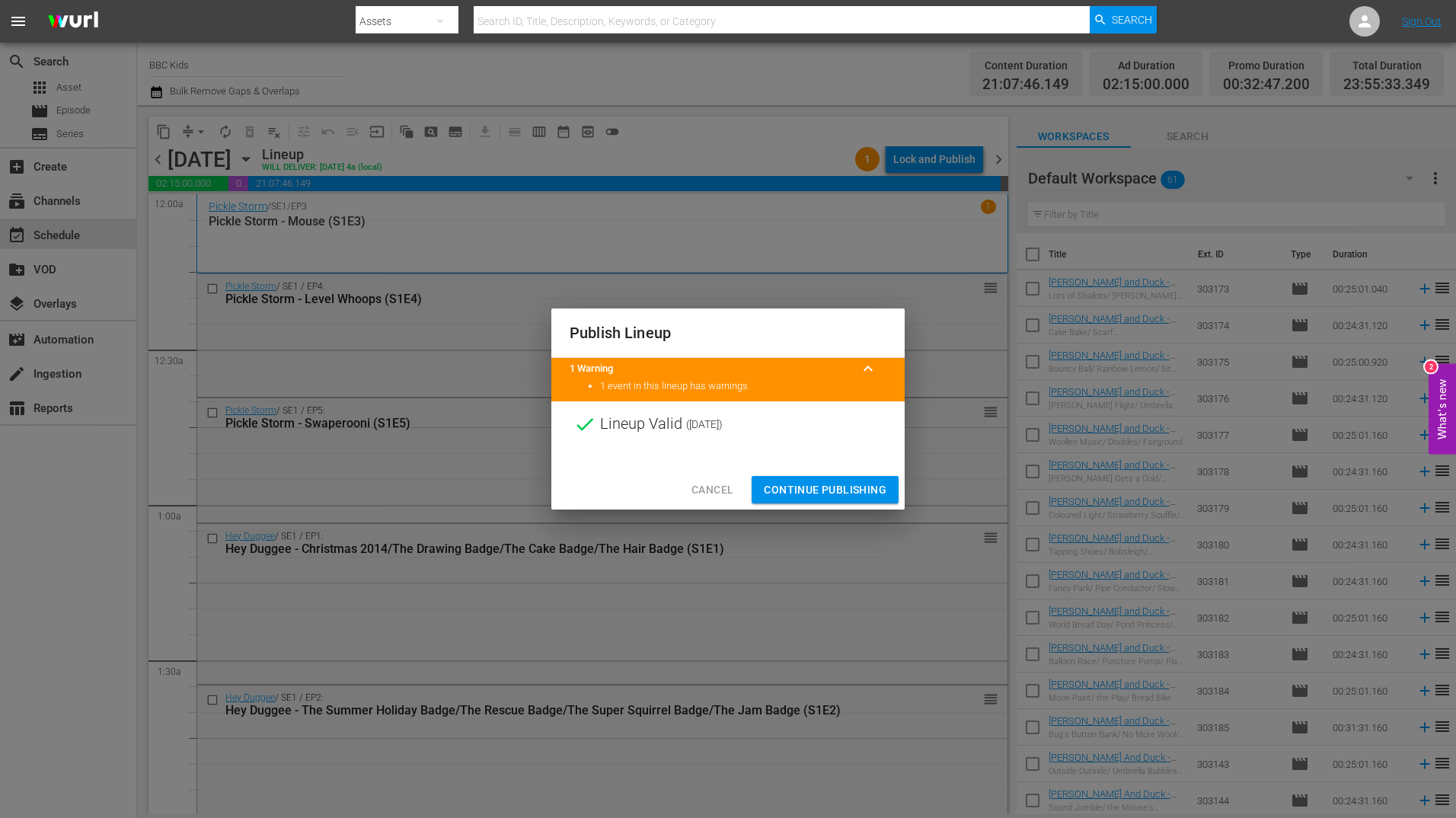
click at [818, 484] on span "Continue Publishing" at bounding box center [825, 490] width 123 height 19
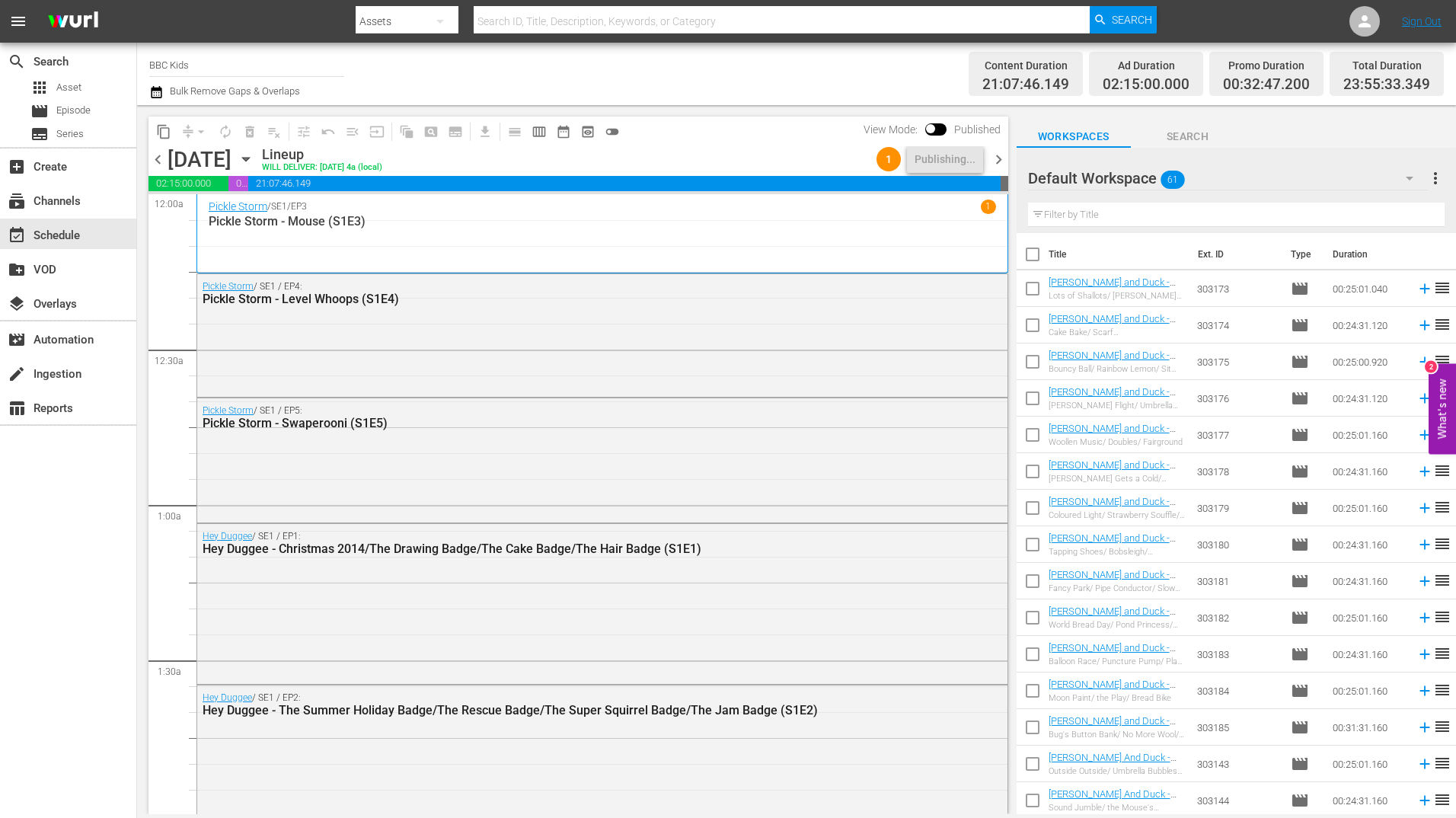
click at [993, 155] on span "chevron_right" at bounding box center [998, 159] width 19 height 19
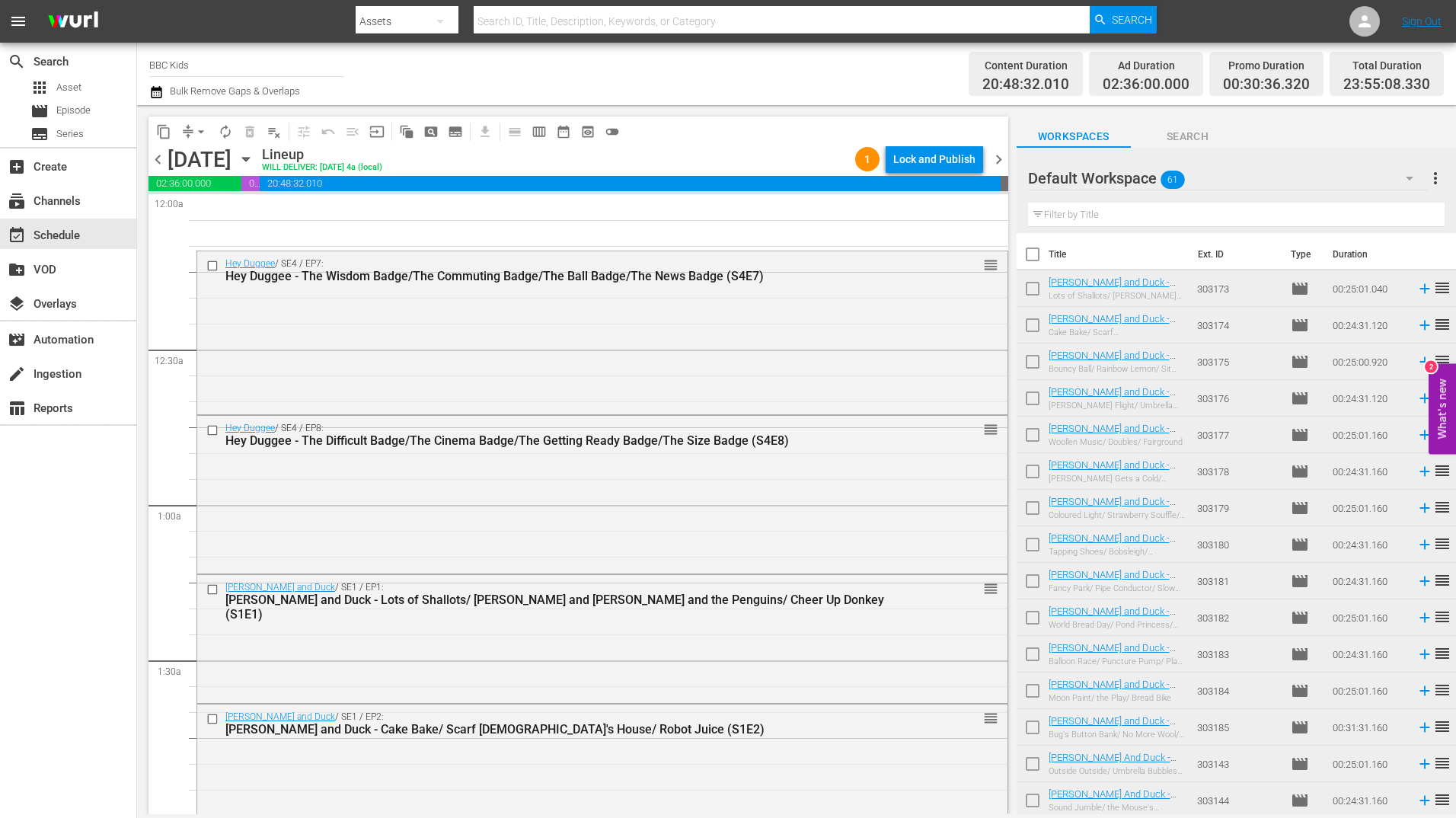
click at [921, 152] on div "Lock and Publish" at bounding box center [934, 158] width 82 height 27
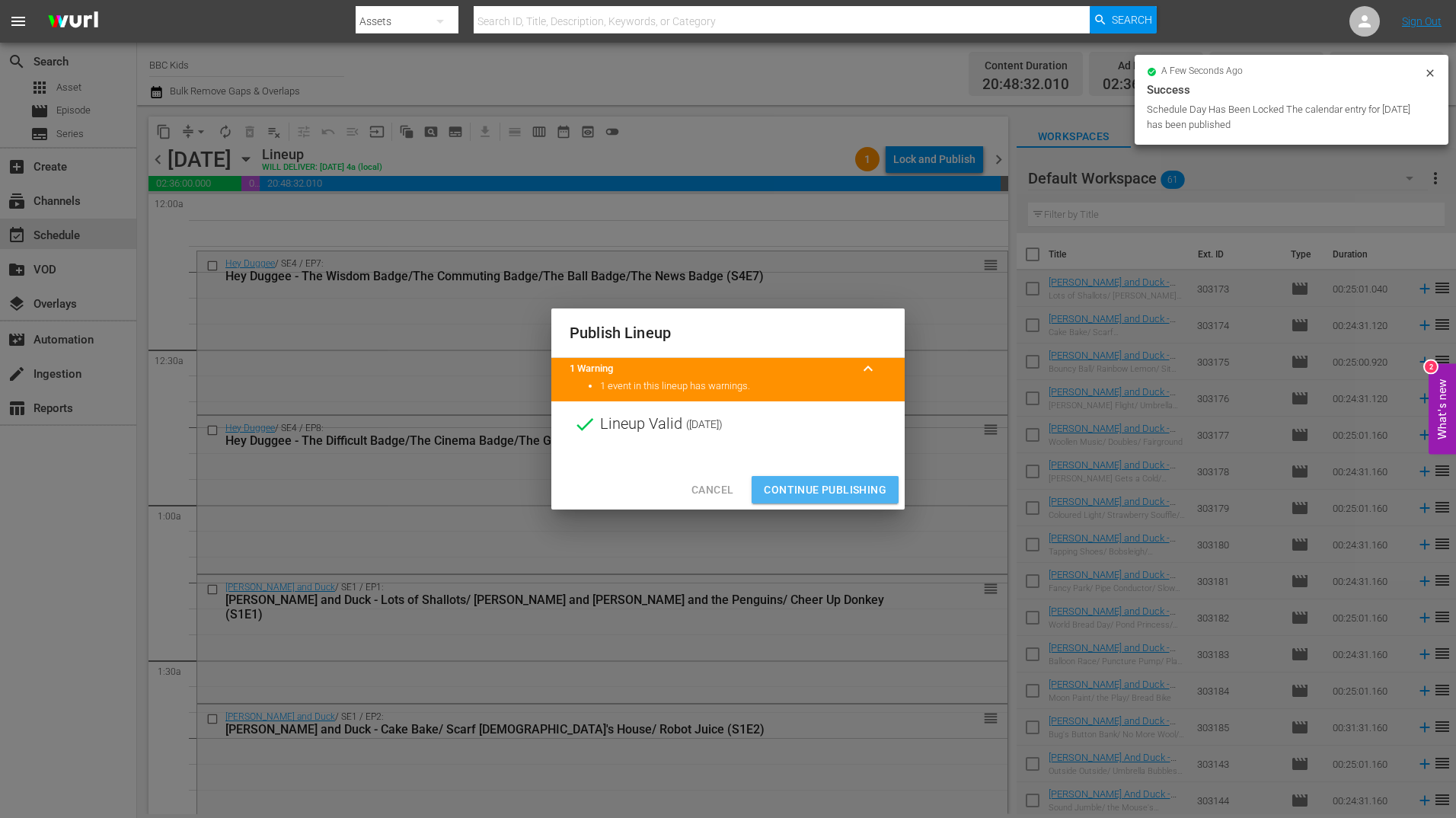
click at [795, 503] on button "Continue Publishing" at bounding box center [825, 490] width 147 height 28
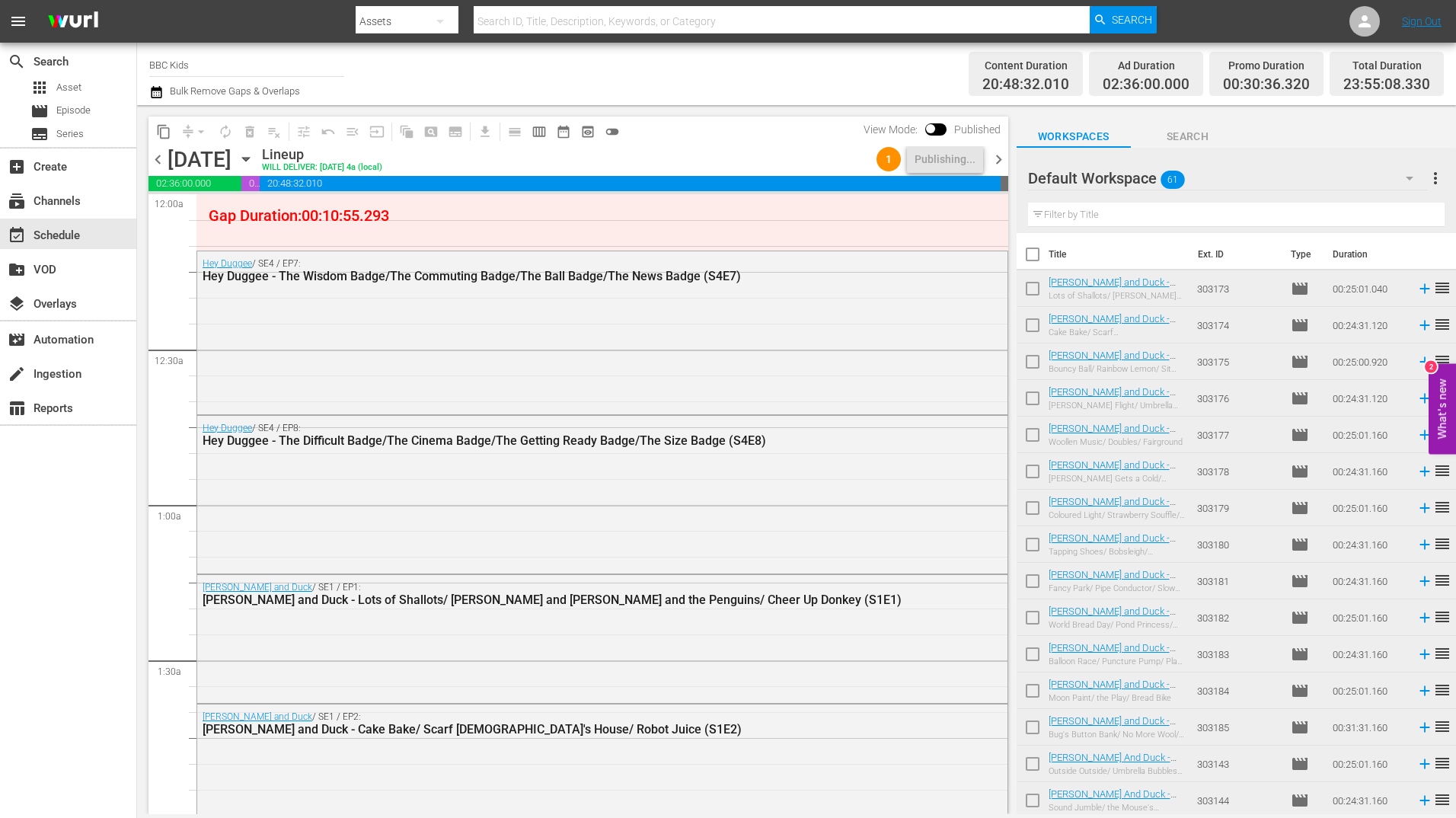
click at [1000, 156] on span "chevron_right" at bounding box center [998, 159] width 19 height 19
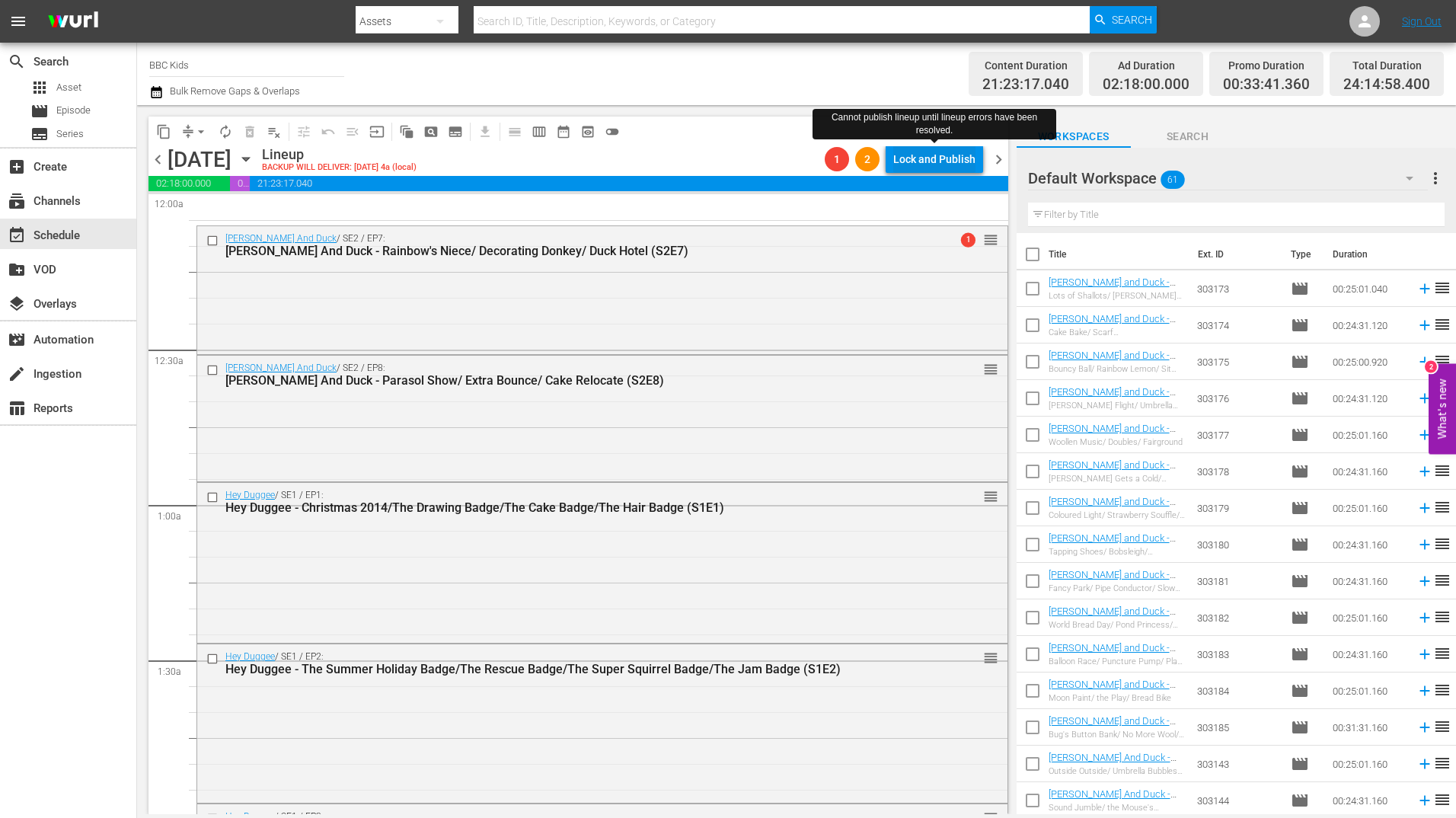
click at [945, 152] on div "Lock and Publish" at bounding box center [934, 158] width 82 height 27
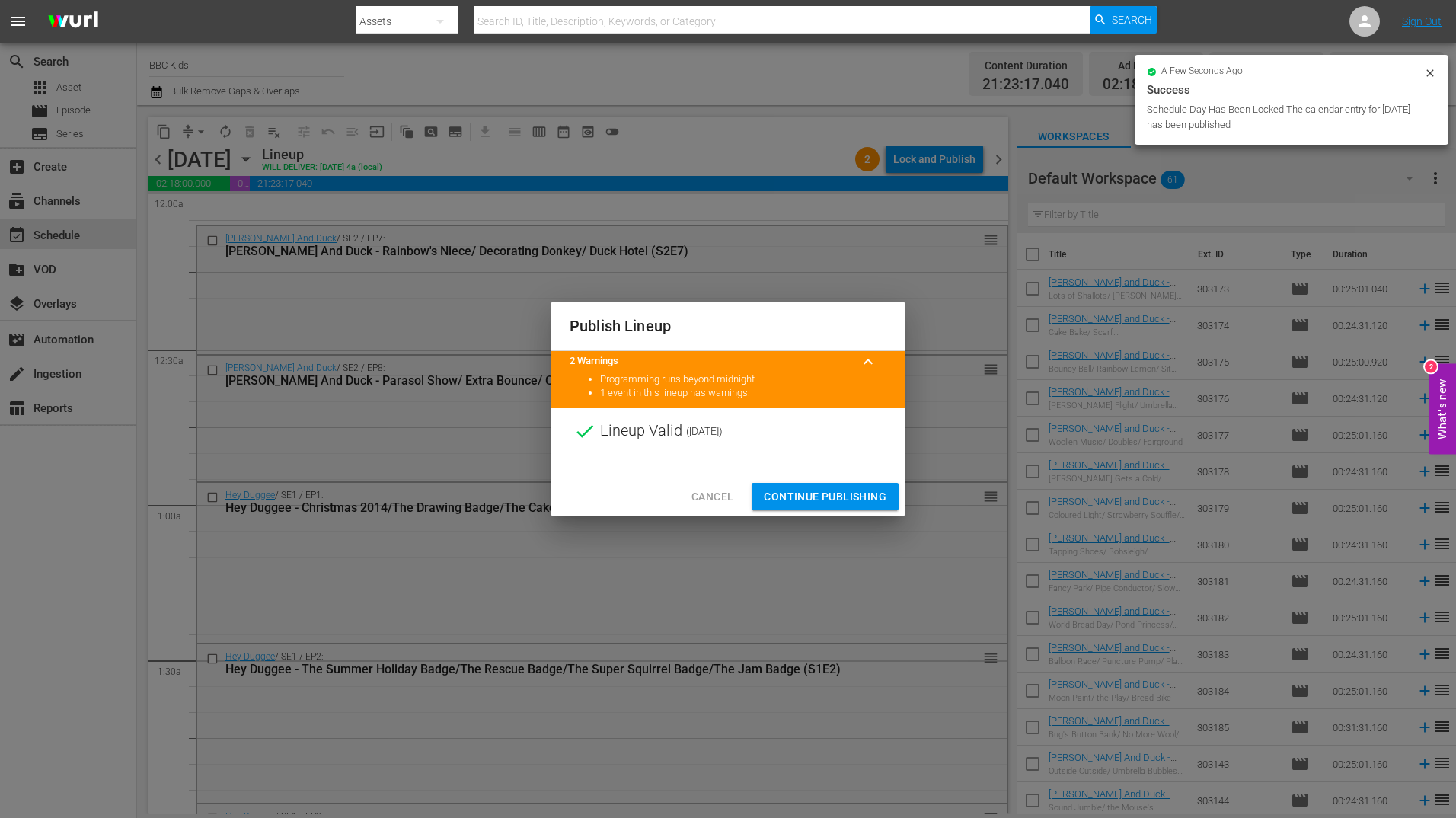
click at [823, 494] on span "Continue Publishing" at bounding box center [825, 496] width 123 height 19
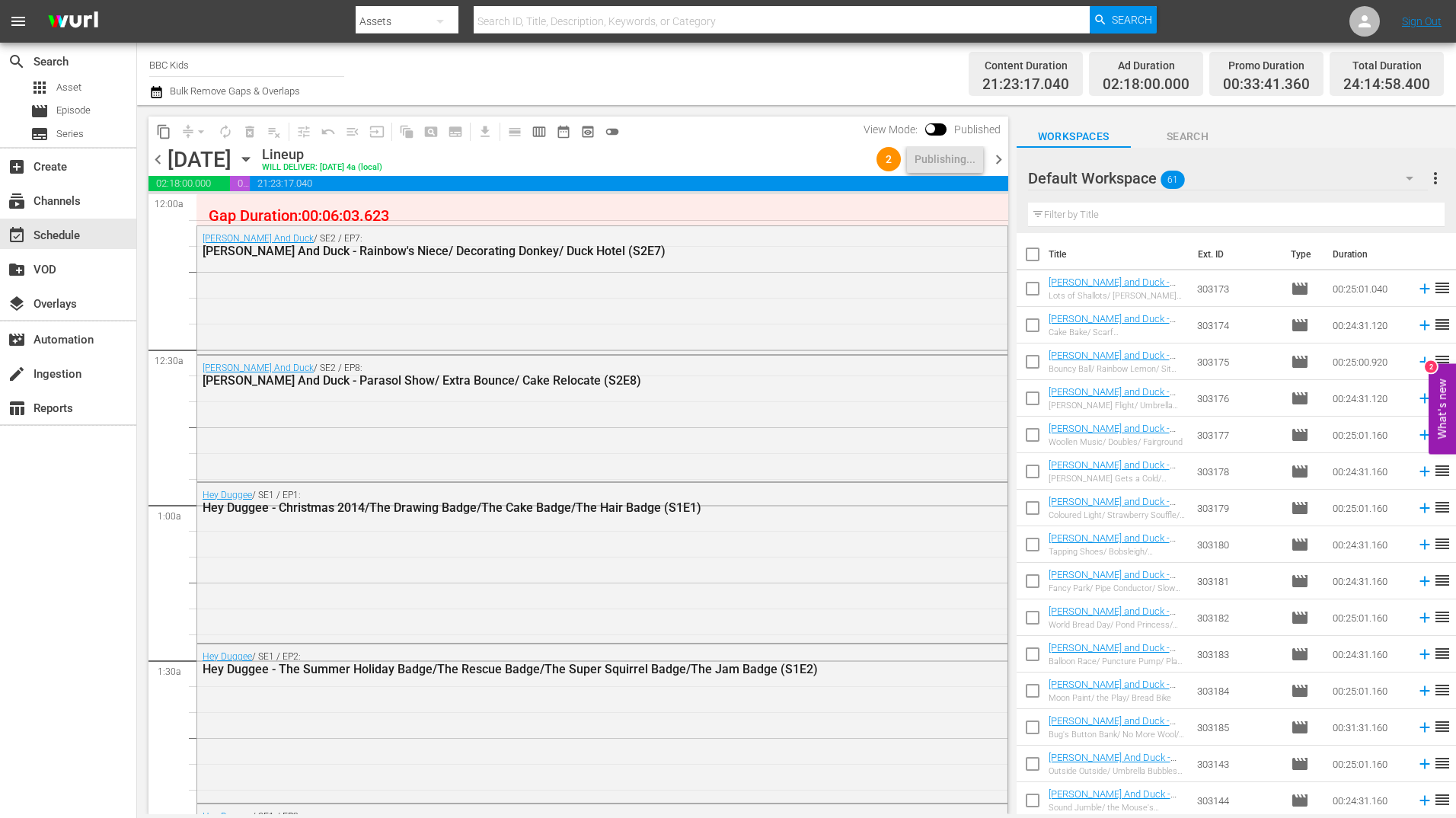
click at [997, 158] on span "chevron_right" at bounding box center [998, 159] width 19 height 19
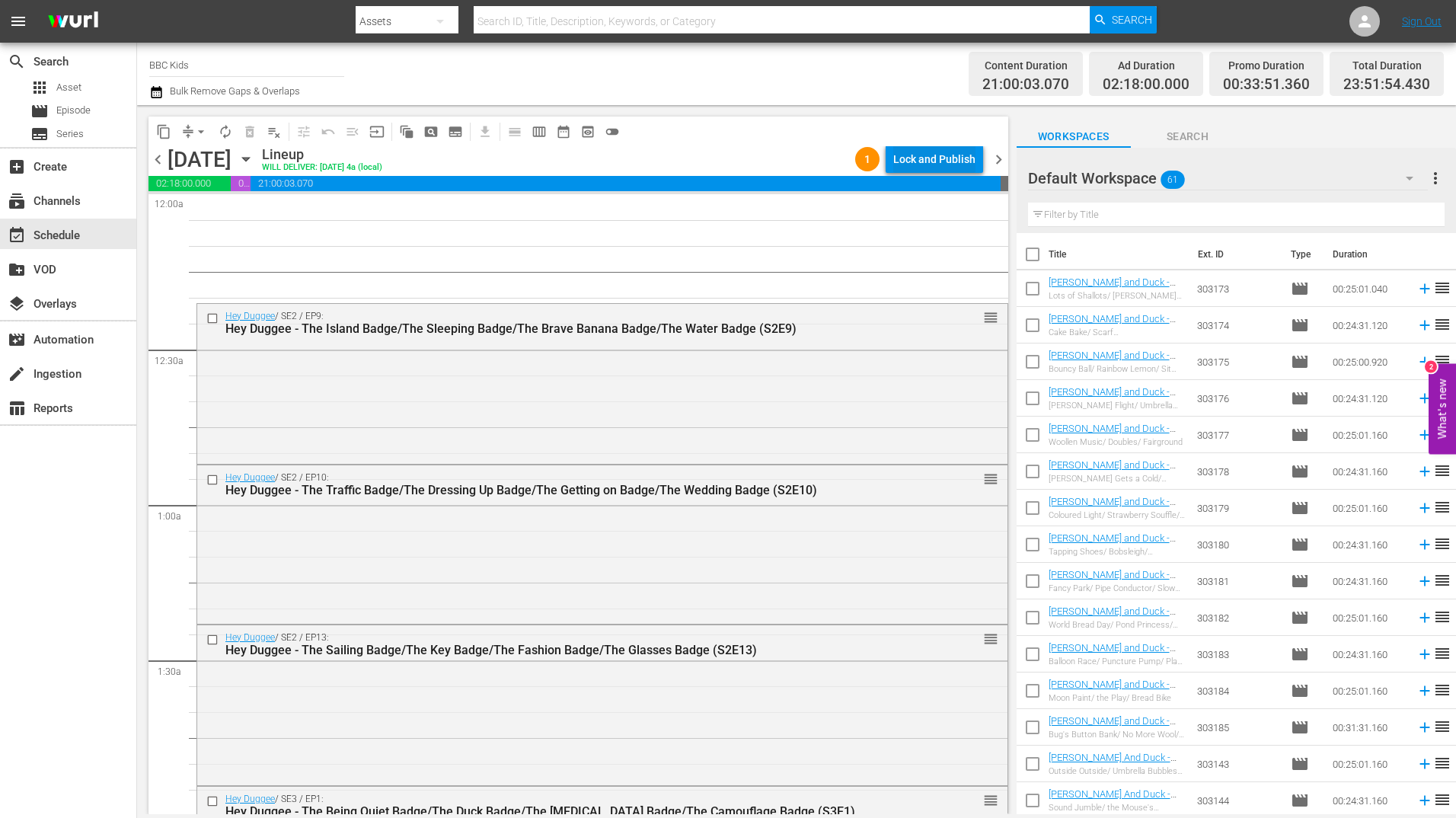
click at [934, 160] on div "Lock and Publish" at bounding box center [934, 158] width 82 height 27
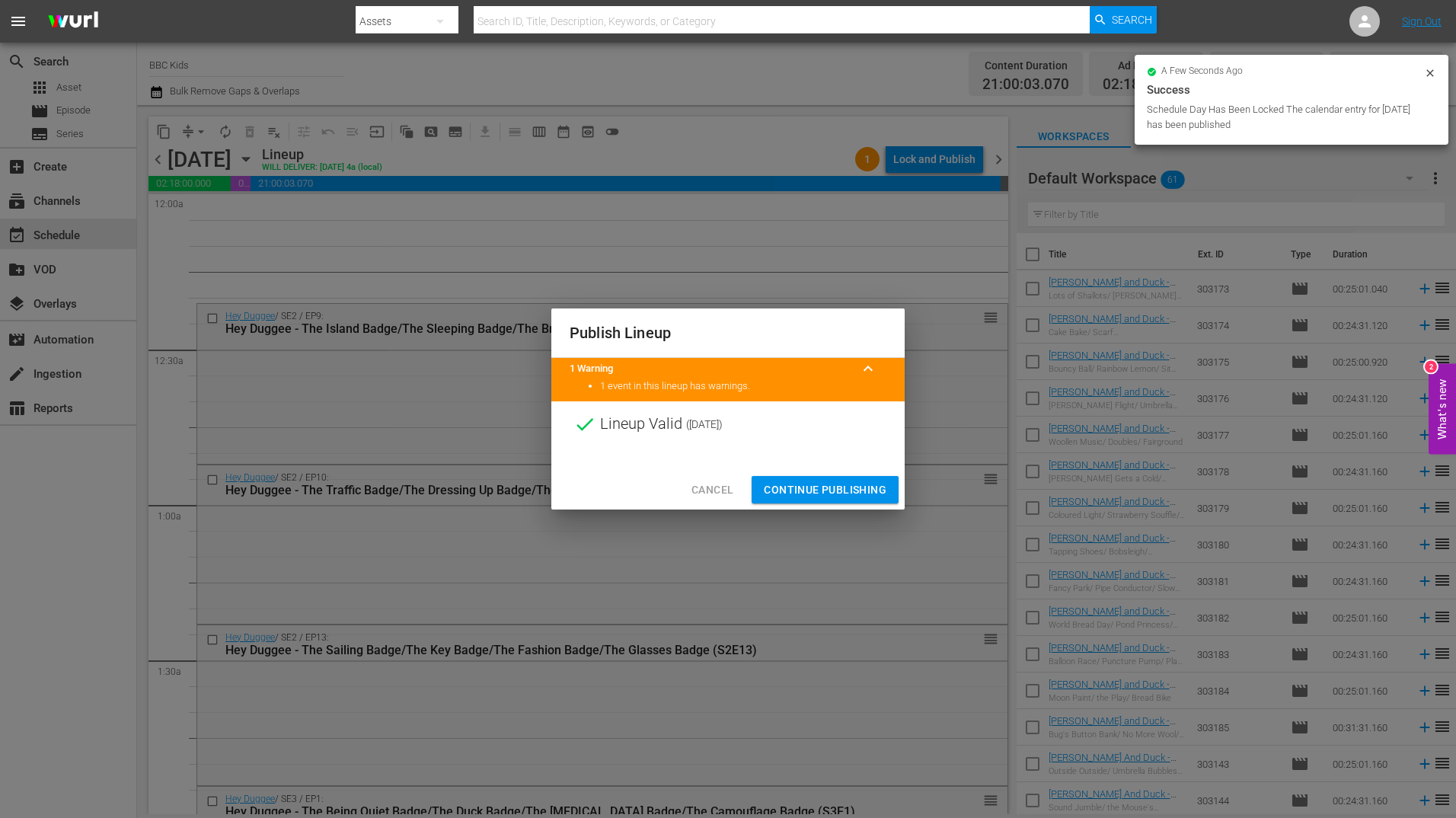
click at [826, 486] on span "Continue Publishing" at bounding box center [825, 490] width 123 height 19
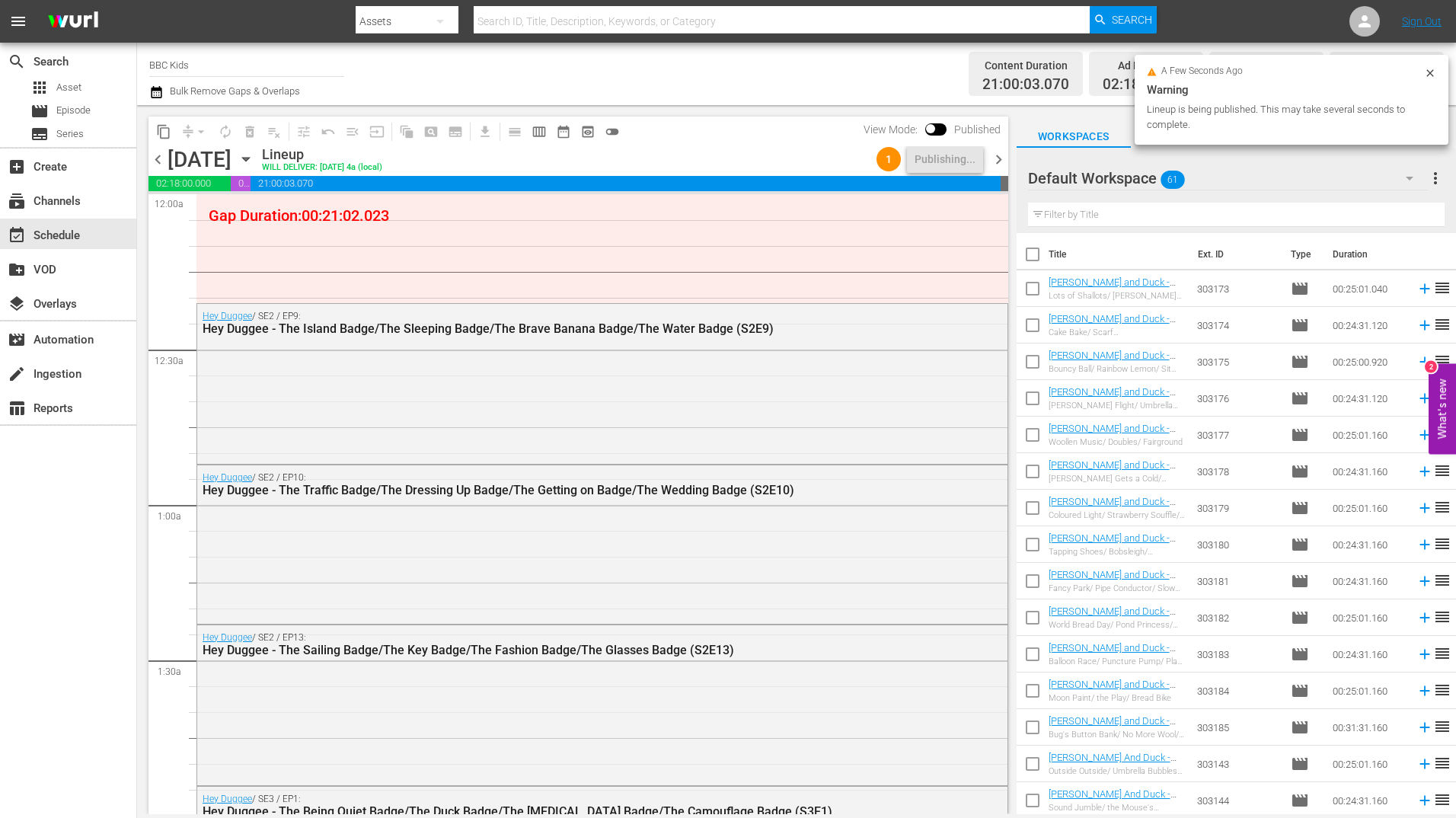
click at [994, 164] on span "chevron_right" at bounding box center [998, 159] width 19 height 19
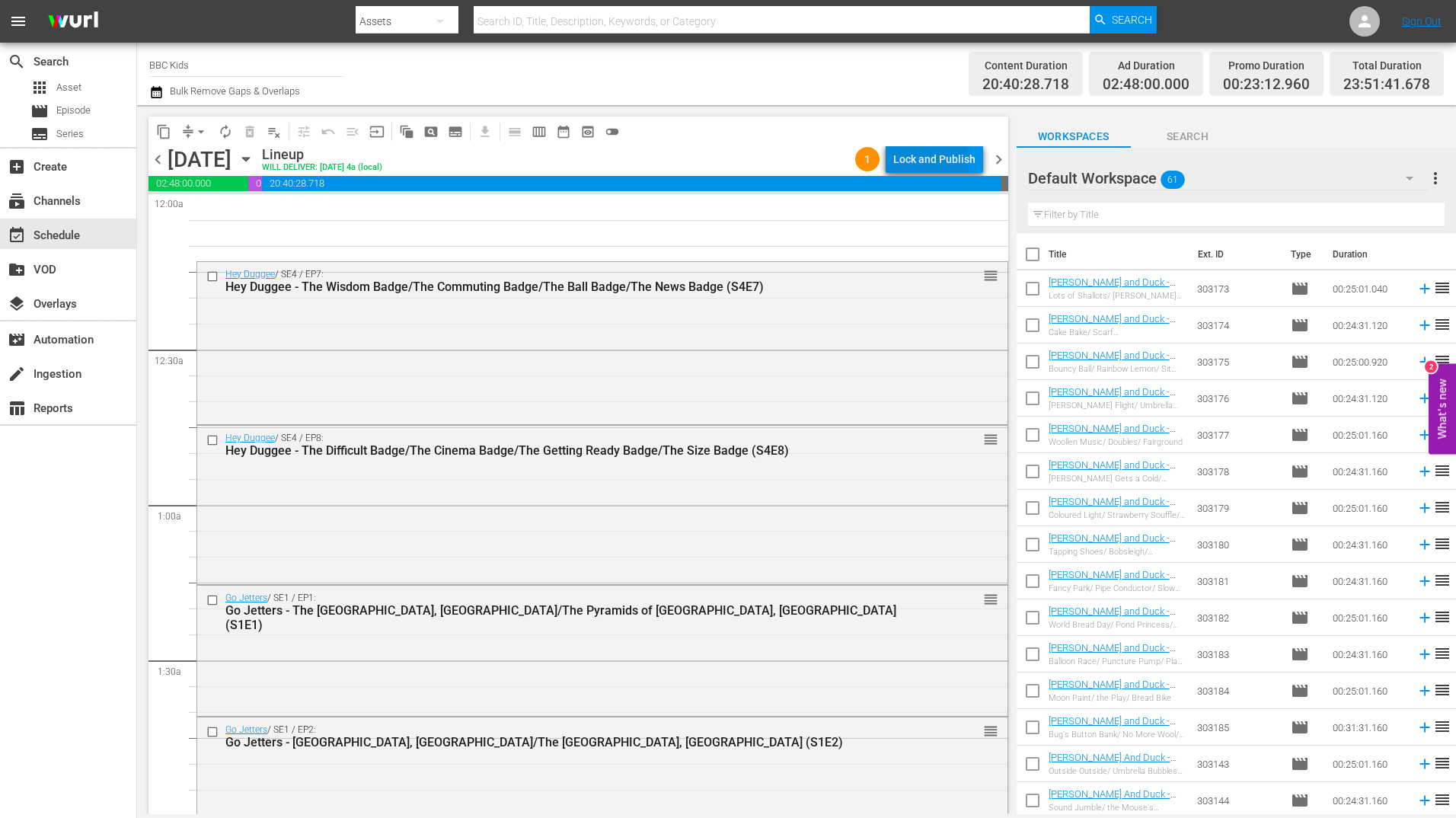
click at [934, 160] on div "Lock and Publish" at bounding box center [934, 158] width 82 height 27
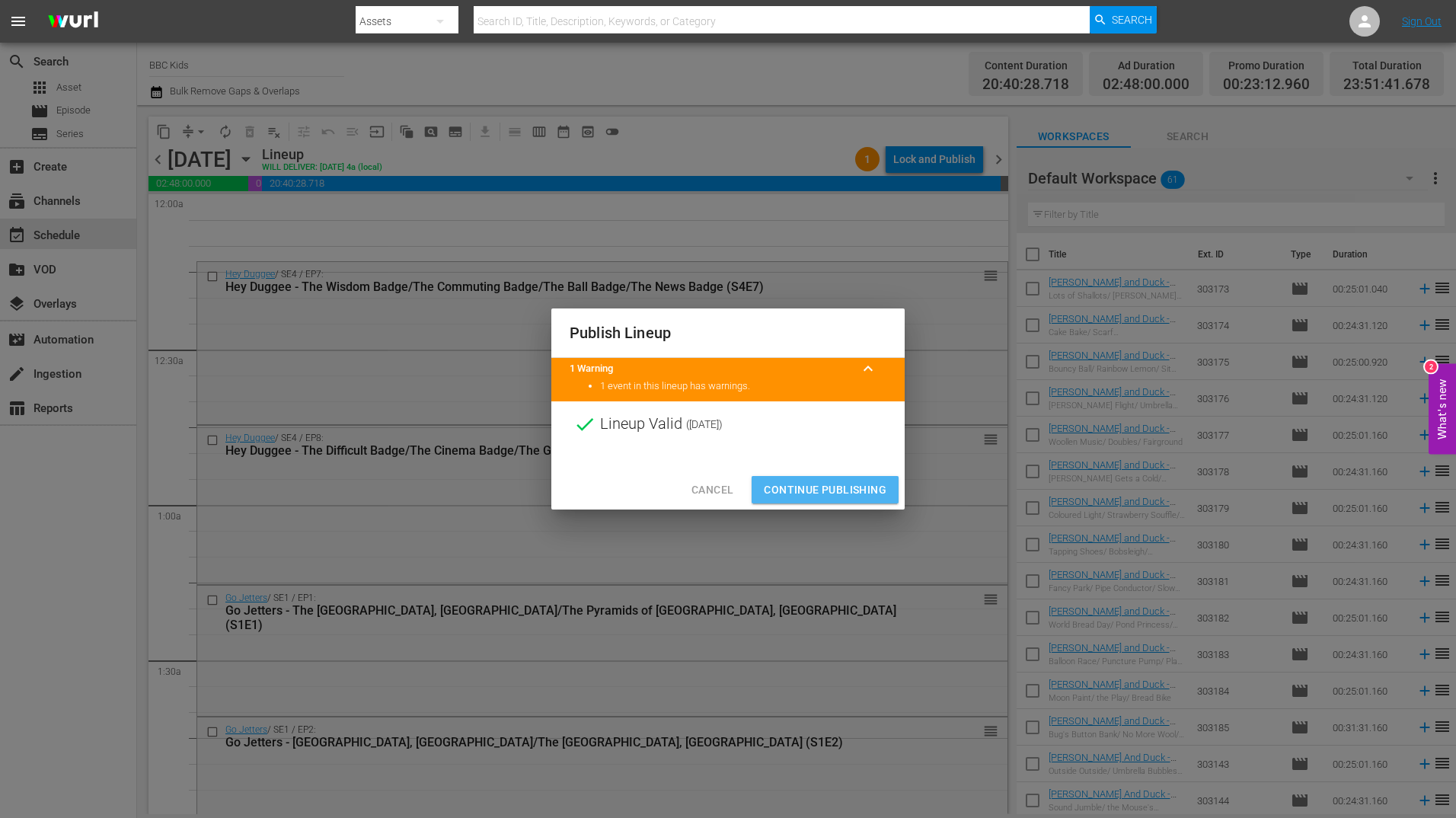
click at [814, 483] on span "Continue Publishing" at bounding box center [825, 490] width 123 height 19
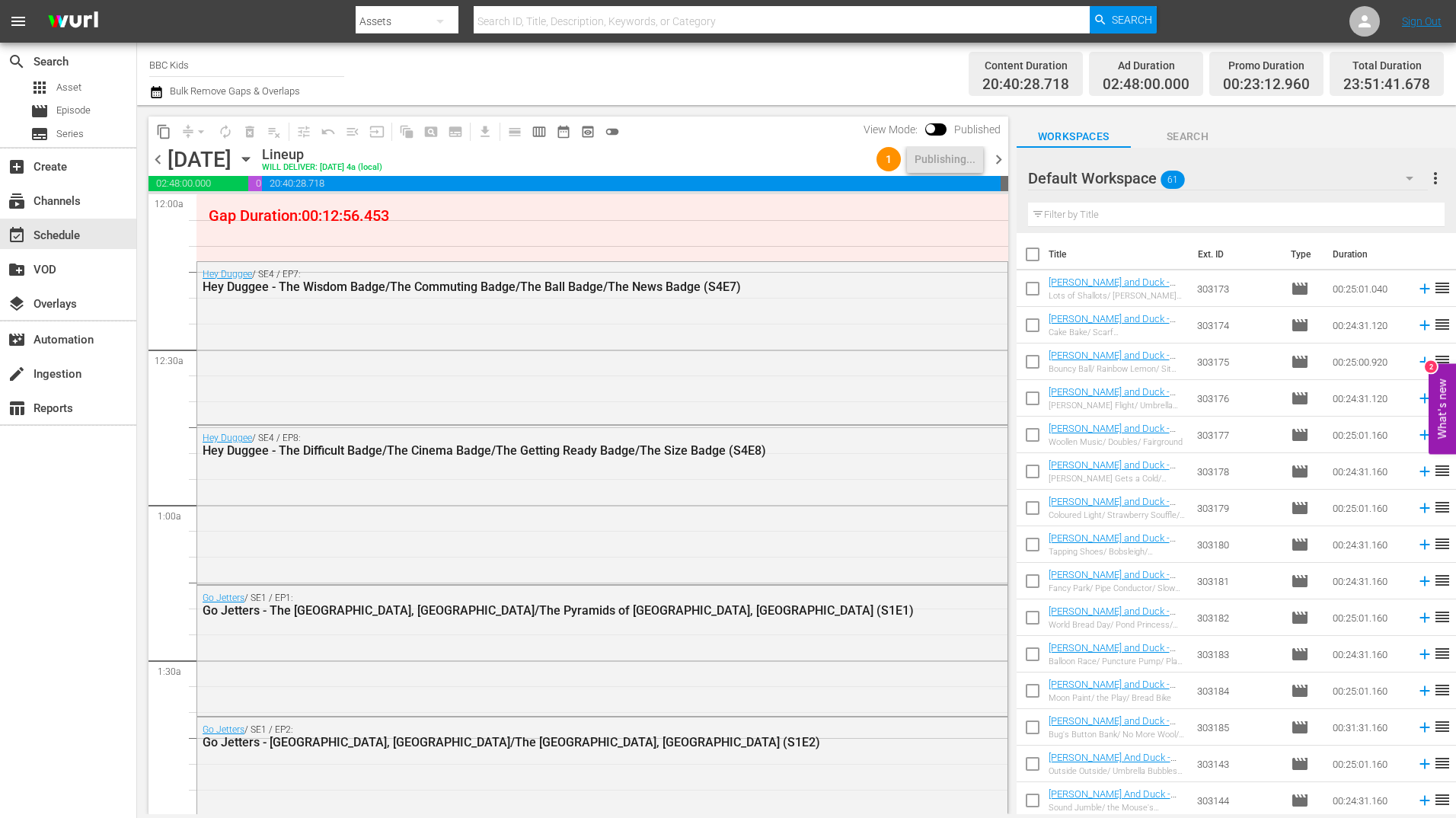
click at [997, 164] on span "chevron_right" at bounding box center [998, 159] width 19 height 19
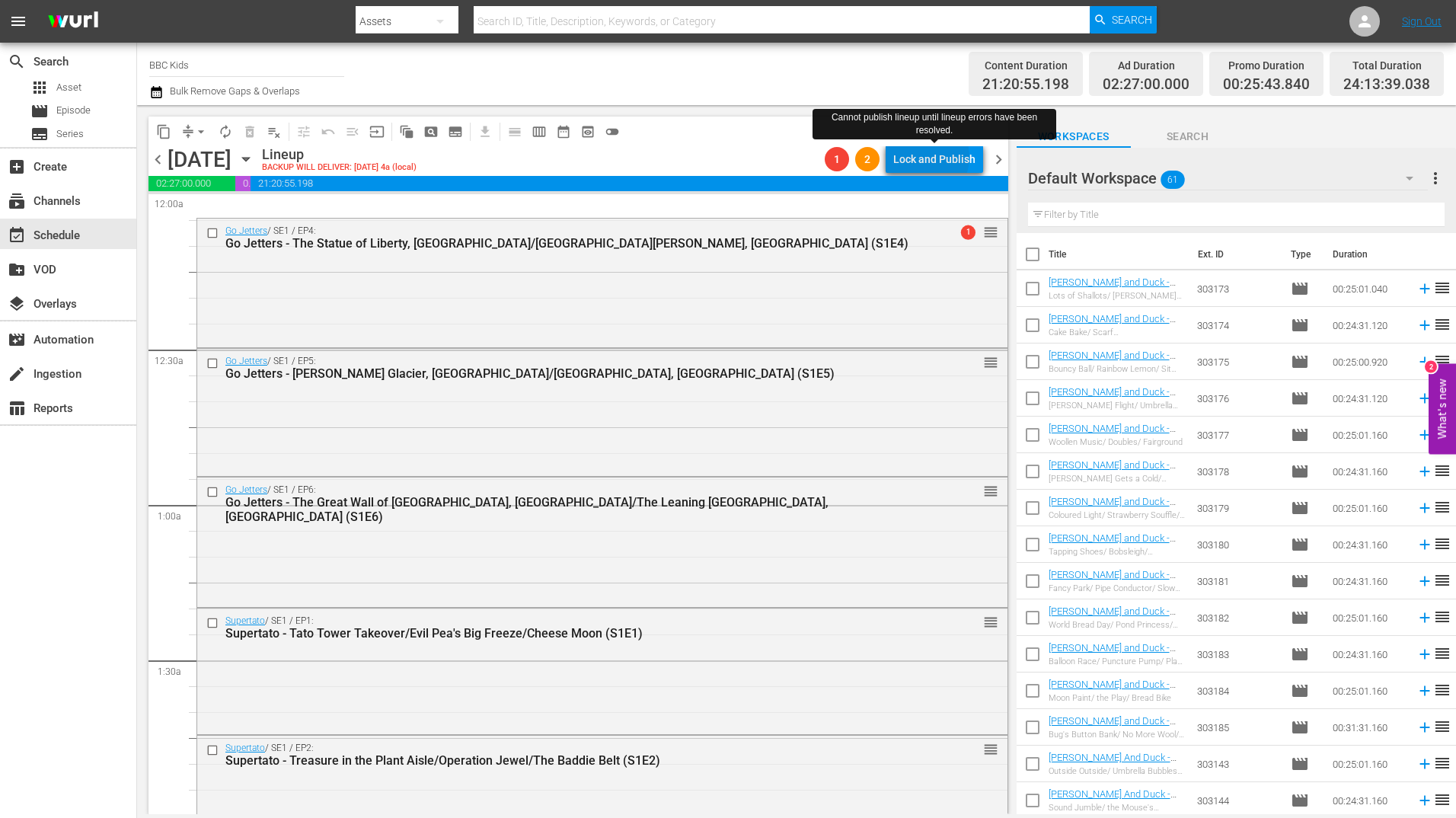
click at [928, 157] on div "Lock and Publish" at bounding box center [934, 158] width 82 height 27
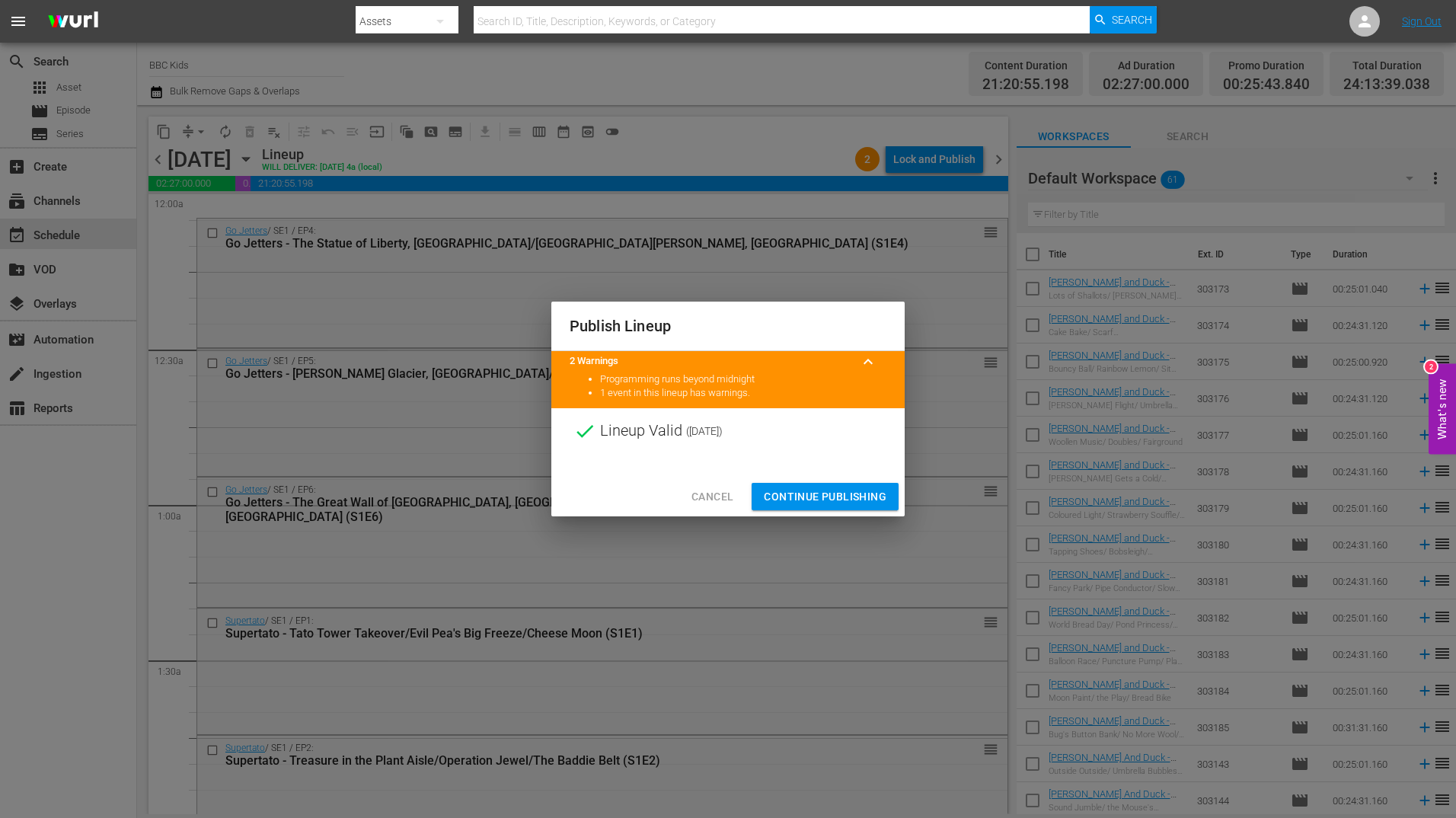
click at [803, 493] on span "Continue Publishing" at bounding box center [825, 496] width 123 height 19
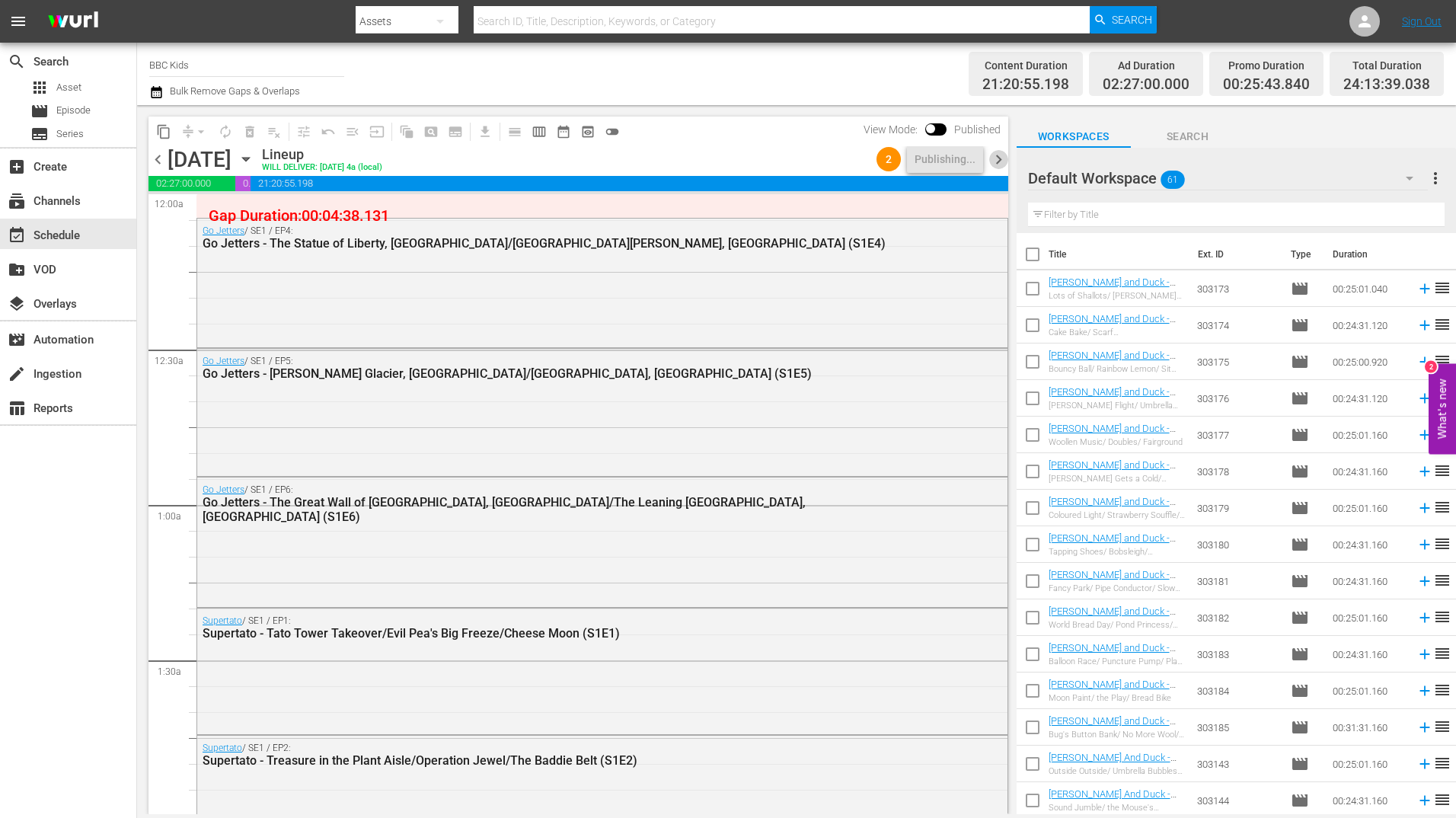
click at [993, 160] on span "chevron_right" at bounding box center [998, 159] width 19 height 19
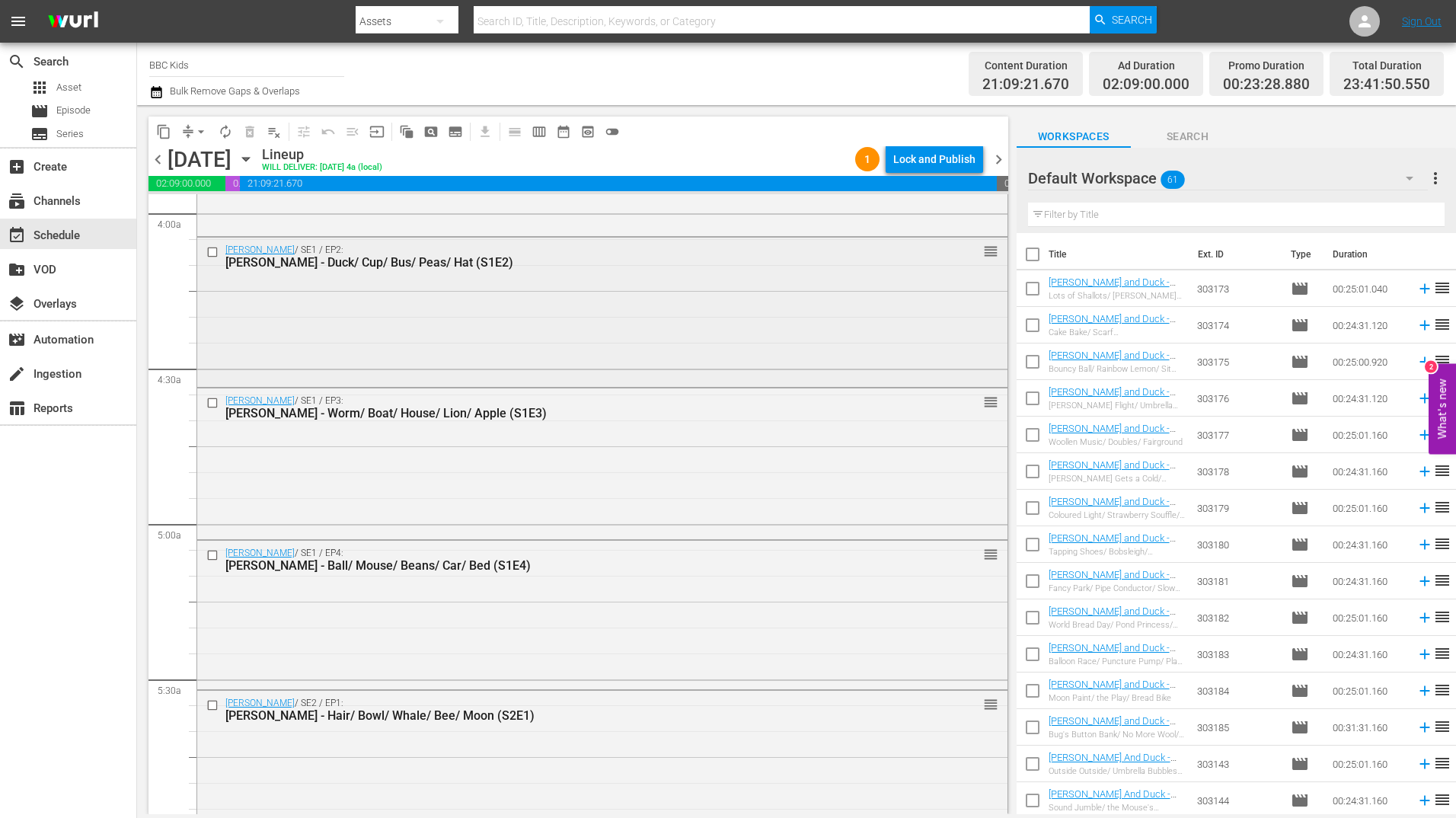
scroll to position [1204, 0]
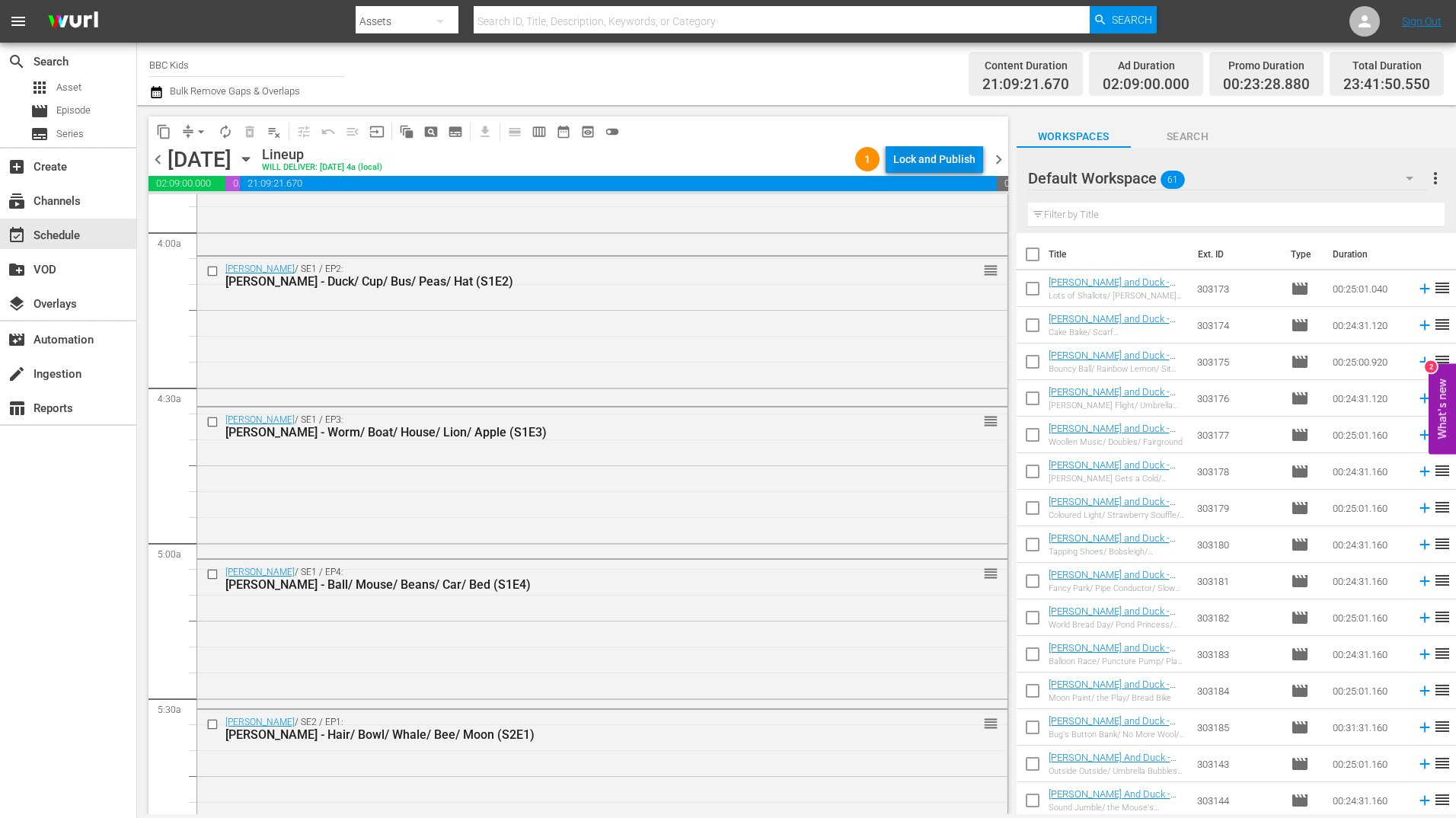
click at [910, 154] on div "Lock and Publish" at bounding box center [934, 158] width 82 height 27
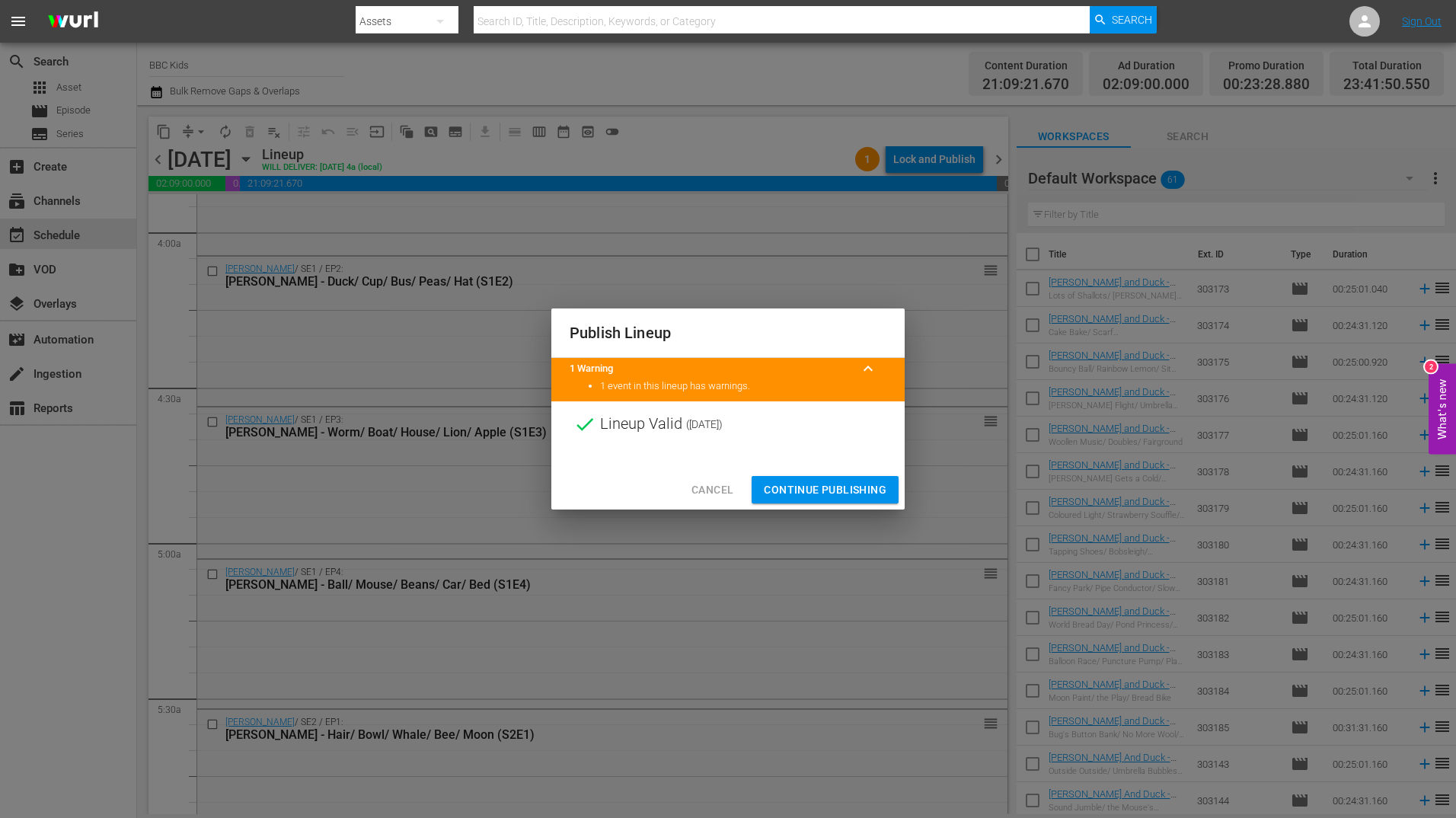
click at [784, 494] on span "Continue Publishing" at bounding box center [825, 490] width 123 height 19
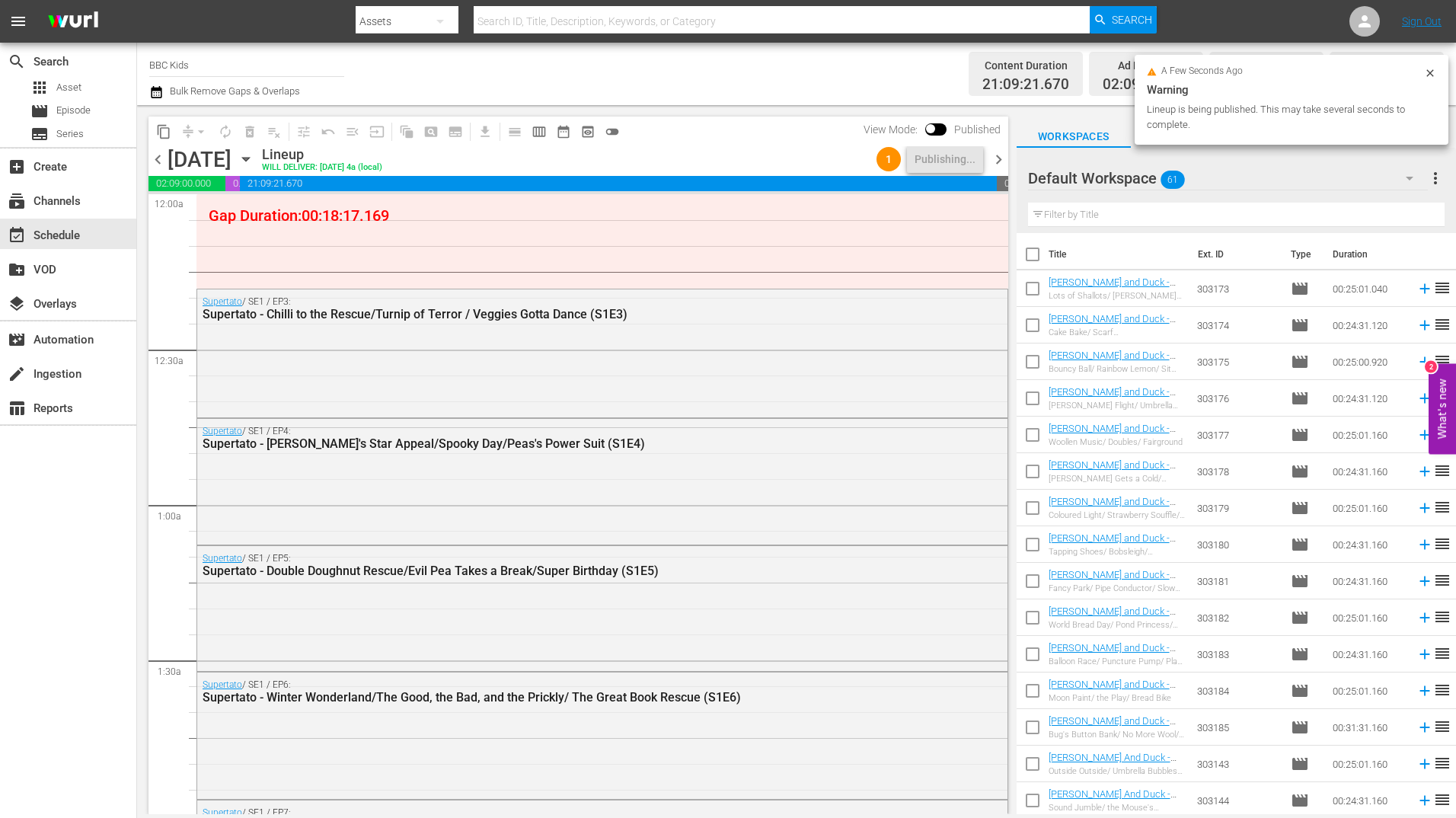
scroll to position [1204, 0]
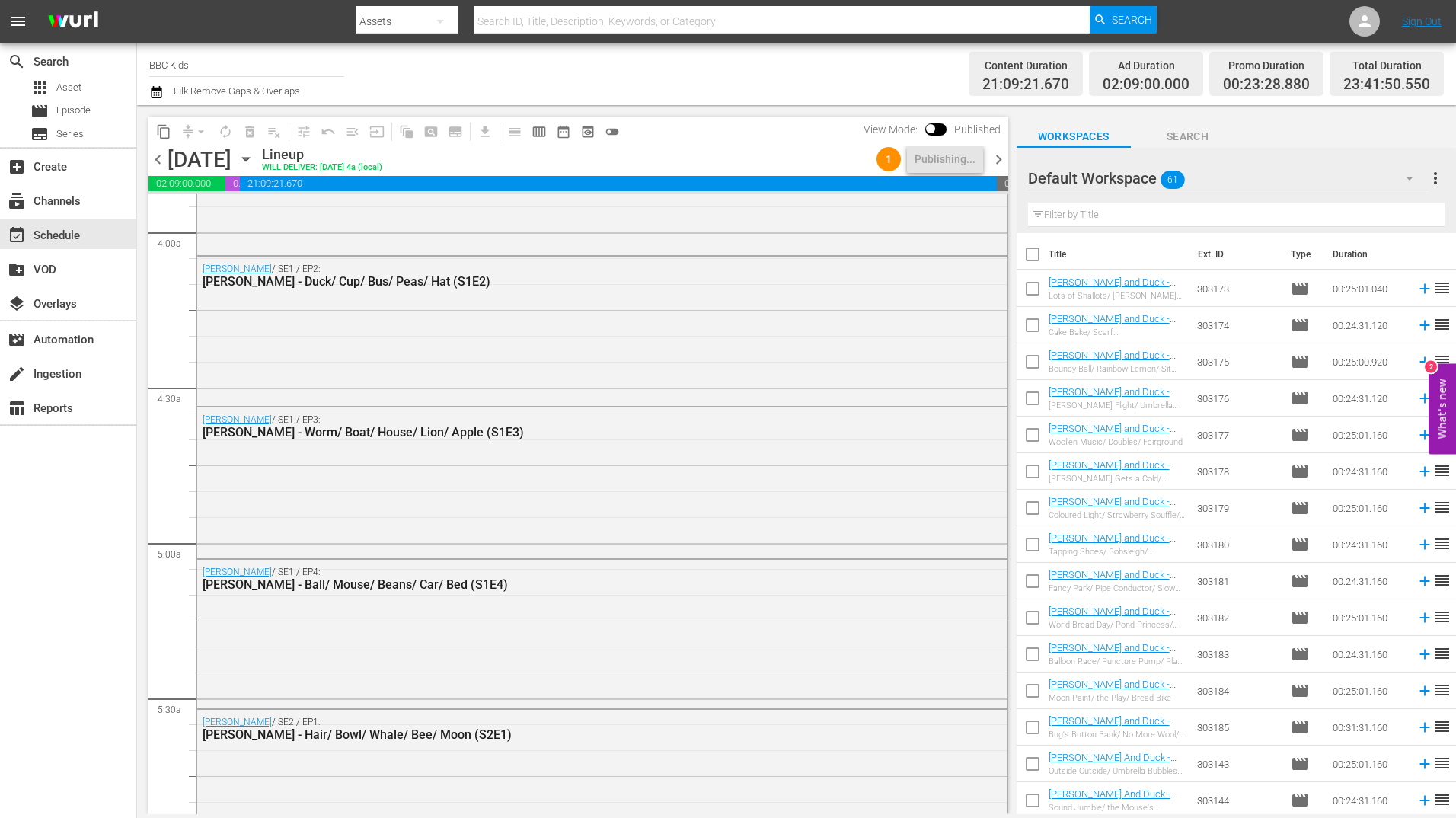
click at [997, 157] on span "chevron_right" at bounding box center [998, 159] width 19 height 19
